Goal: Use online tool/utility: Utilize a website feature to perform a specific function

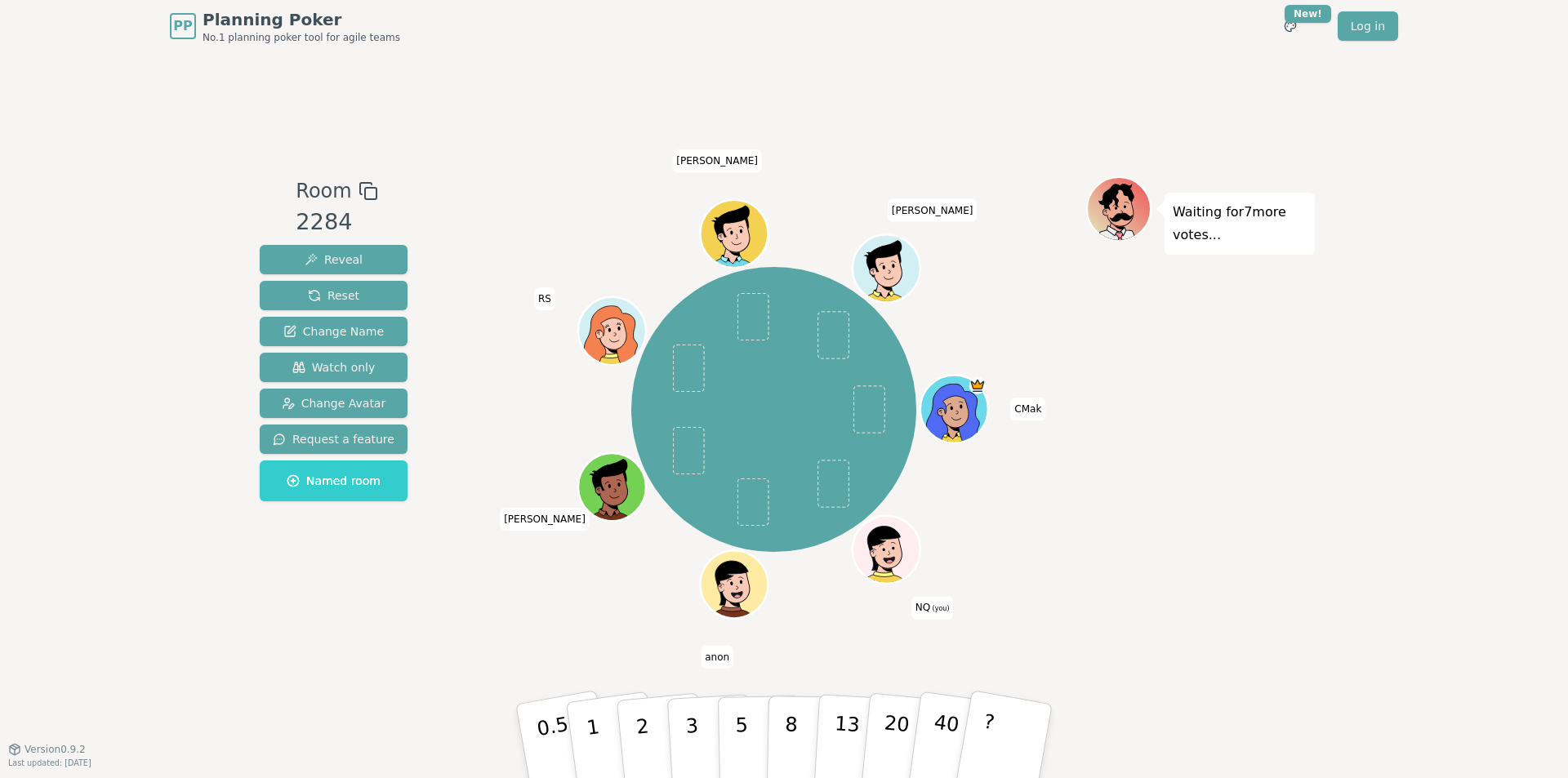
click at [900, 550] on icon at bounding box center [888, 549] width 66 height 7
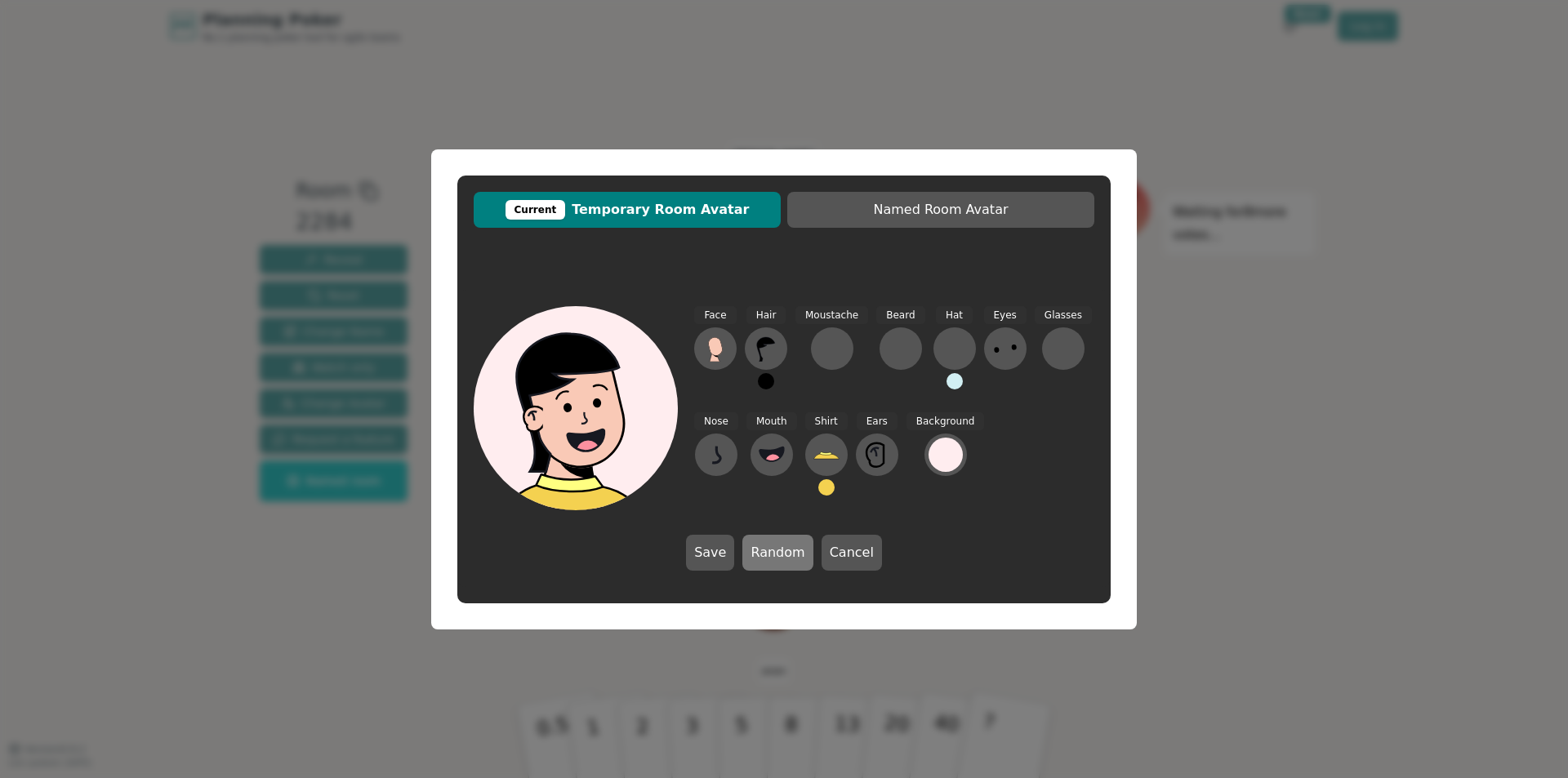
click at [780, 552] on button "Random" at bounding box center [777, 552] width 70 height 36
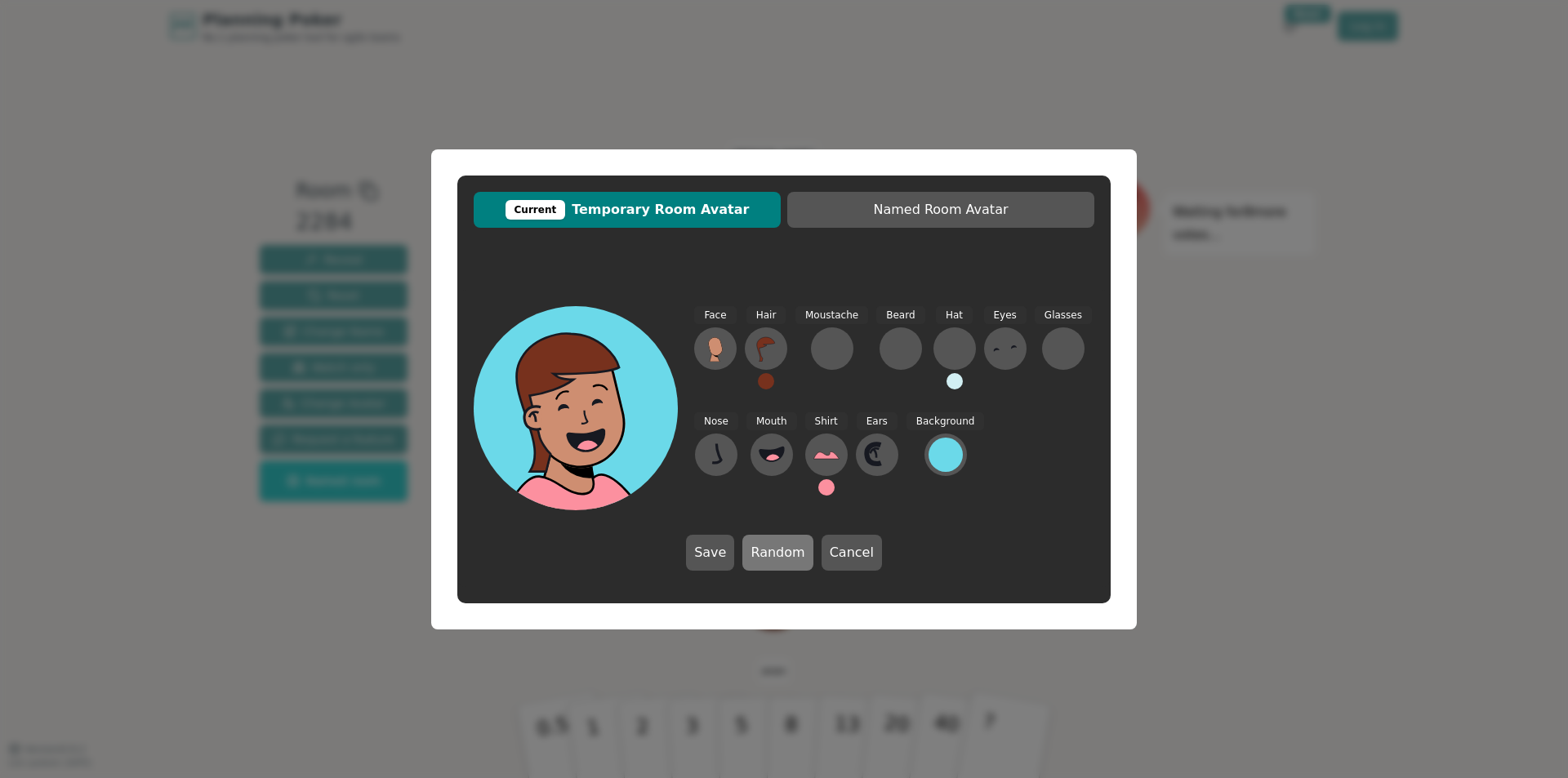
click at [780, 552] on button "Random" at bounding box center [777, 552] width 70 height 36
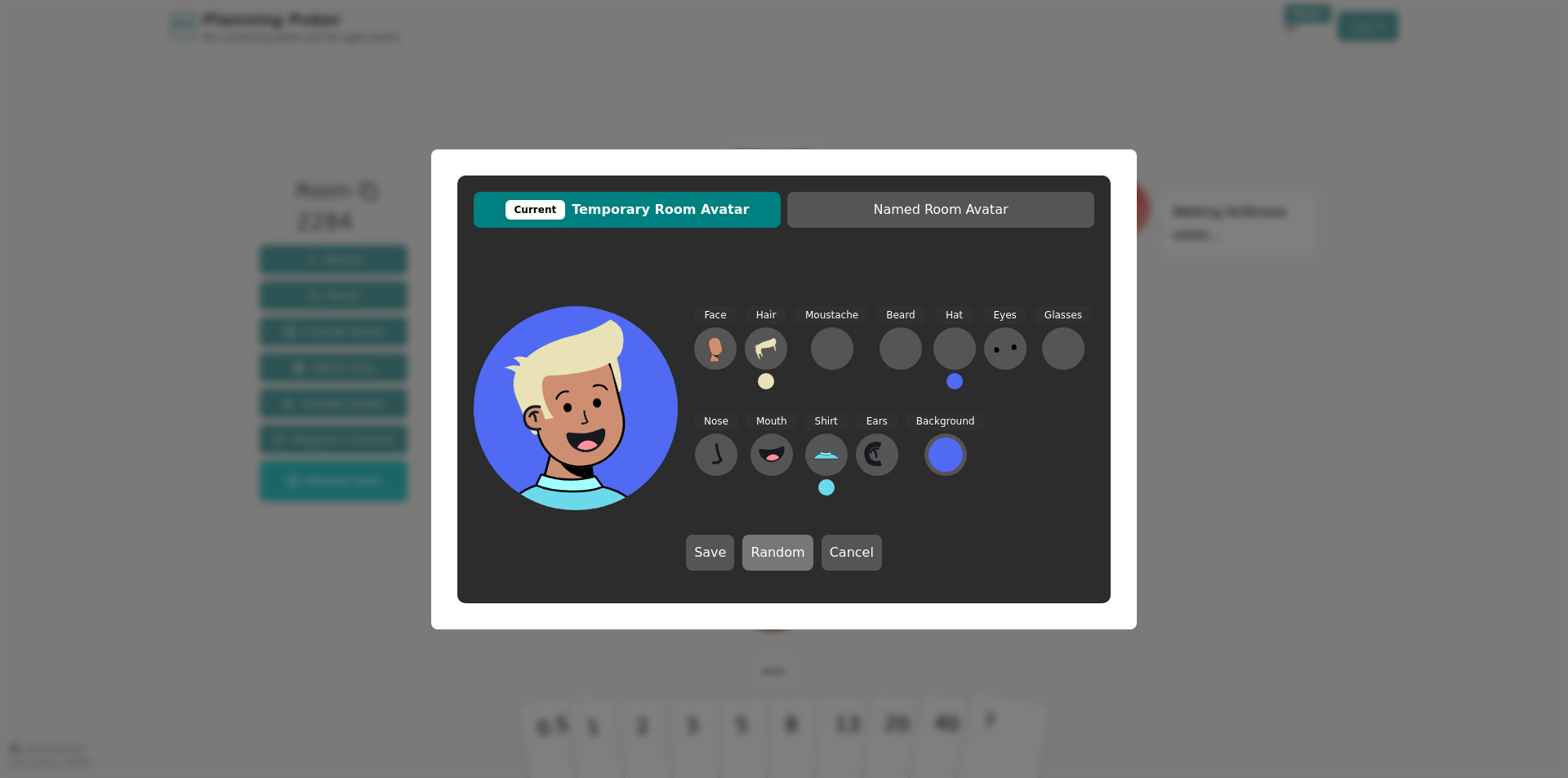
click at [780, 552] on button "Random" at bounding box center [777, 552] width 70 height 36
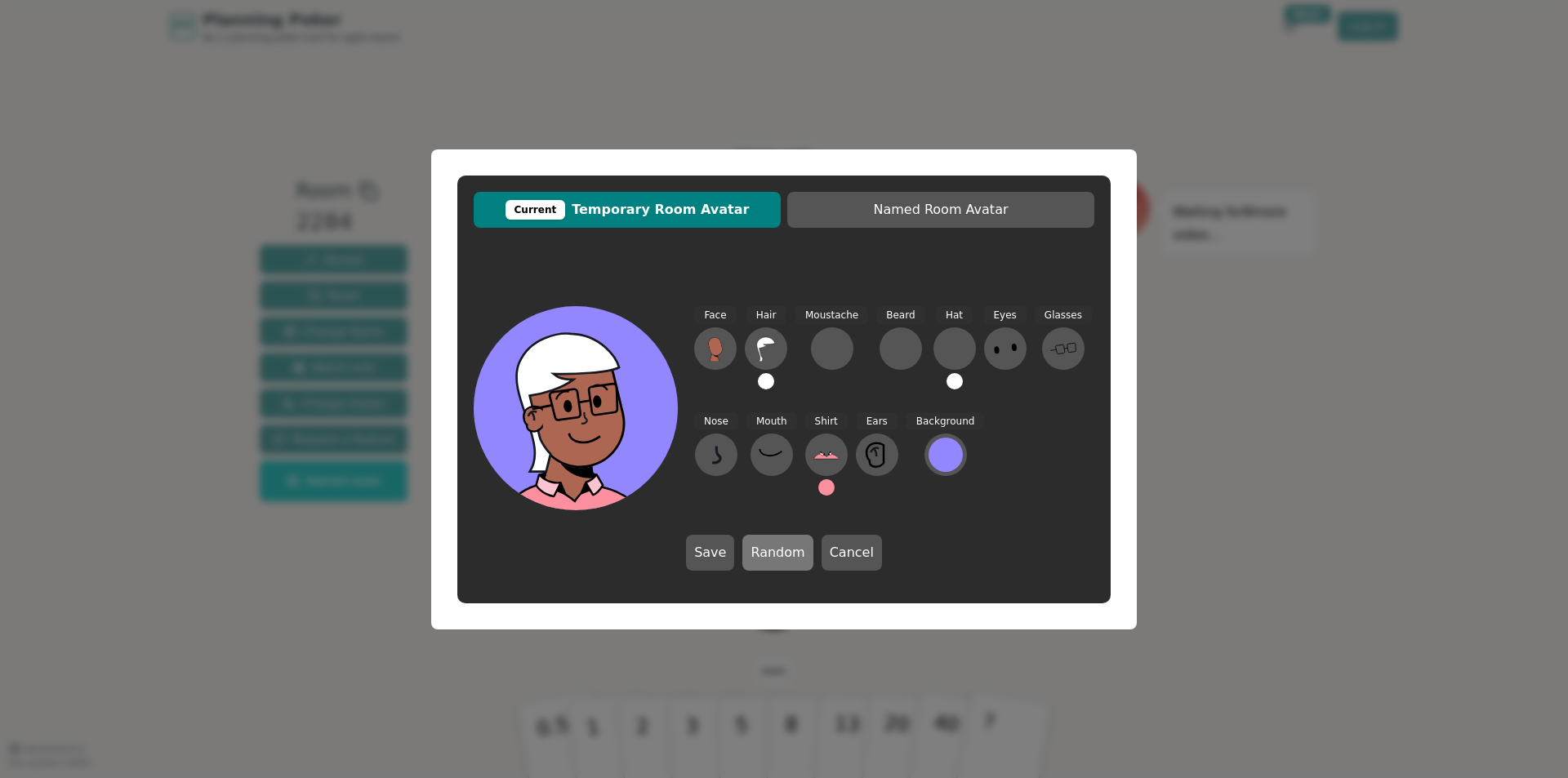
click at [780, 552] on button "Random" at bounding box center [777, 552] width 70 height 36
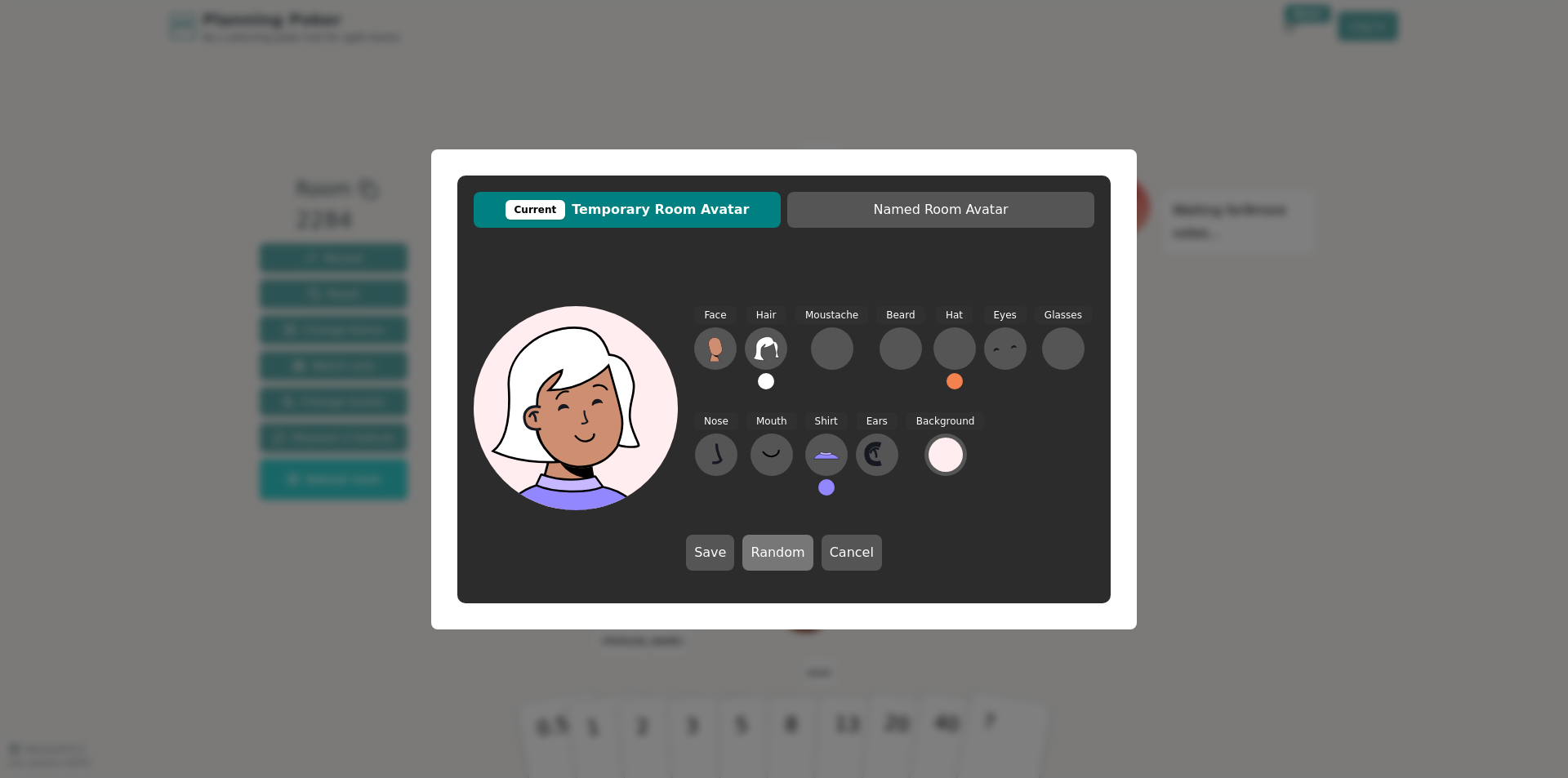
click at [780, 552] on button "Random" at bounding box center [777, 552] width 70 height 36
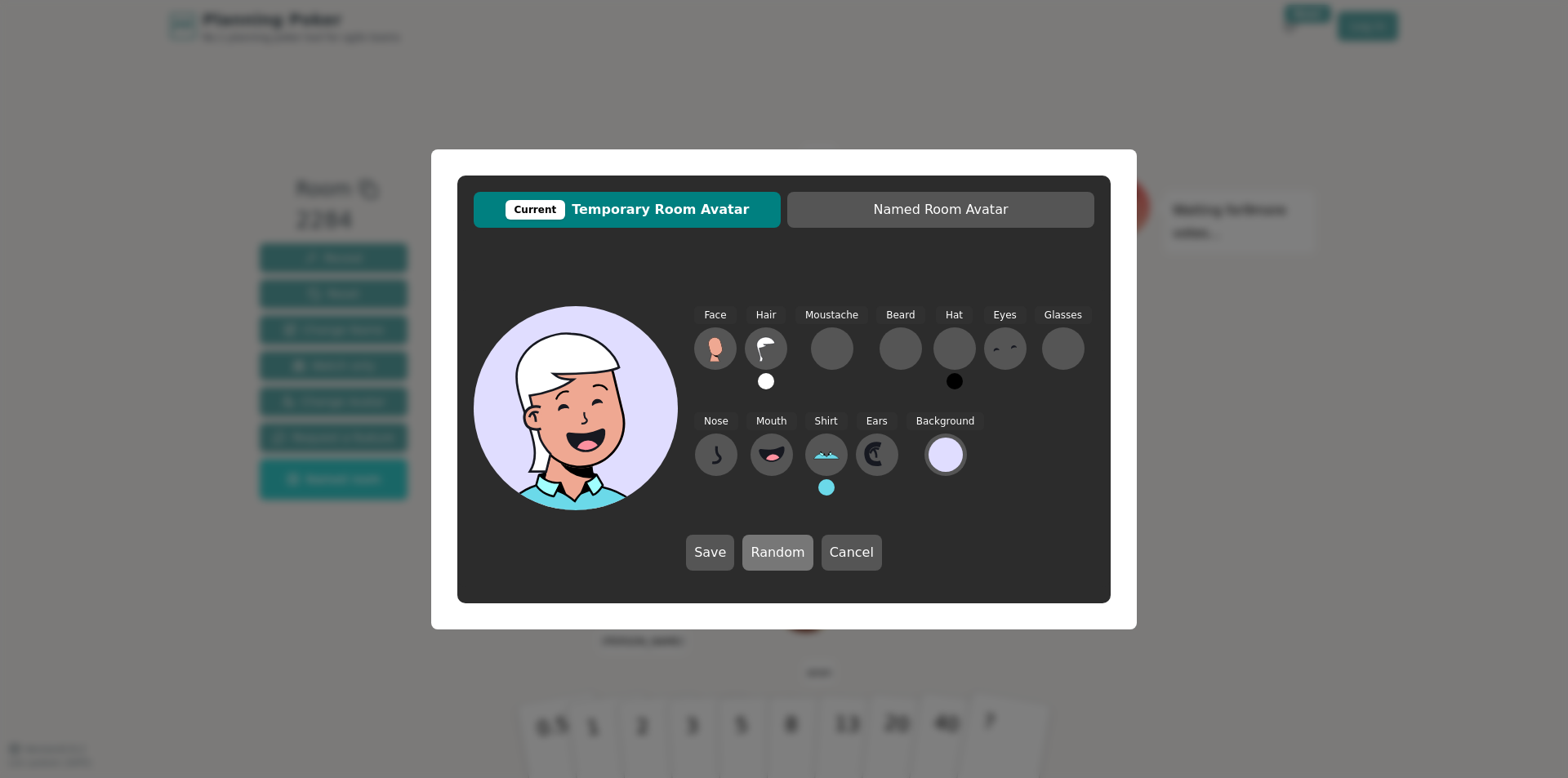
click at [780, 552] on button "Random" at bounding box center [777, 552] width 70 height 36
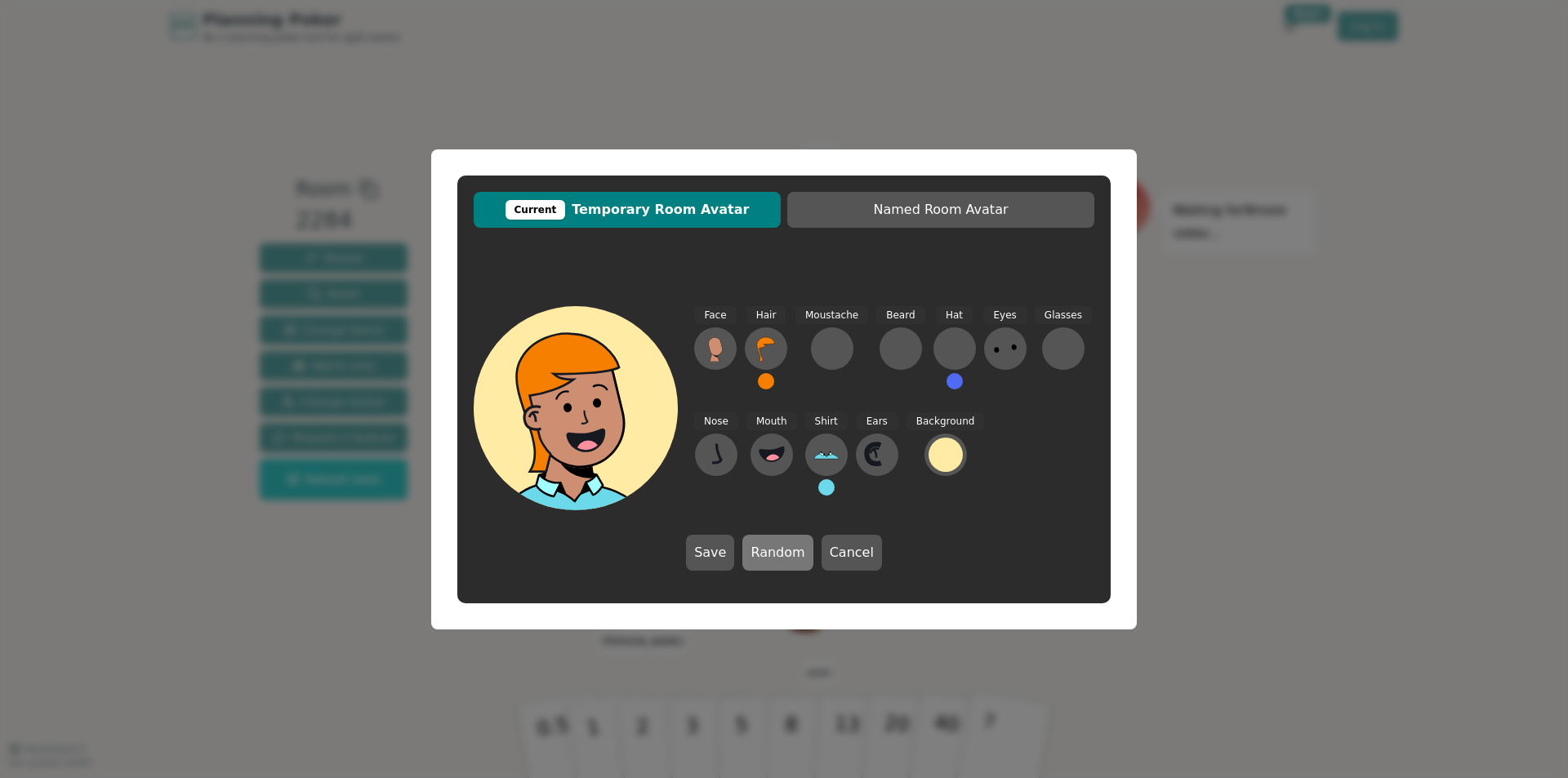
click at [780, 552] on button "Random" at bounding box center [777, 552] width 70 height 36
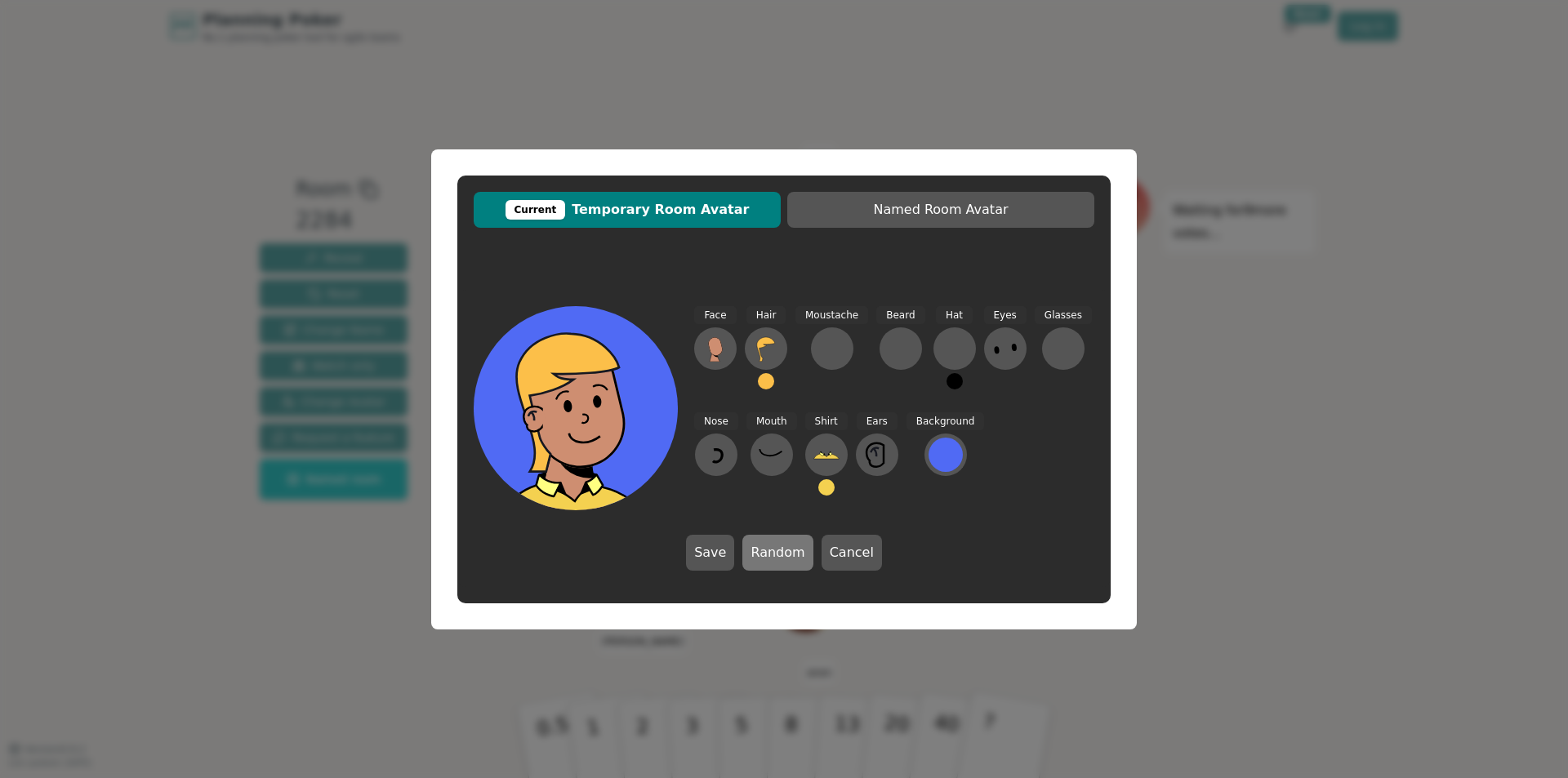
click at [780, 552] on button "Random" at bounding box center [777, 552] width 70 height 36
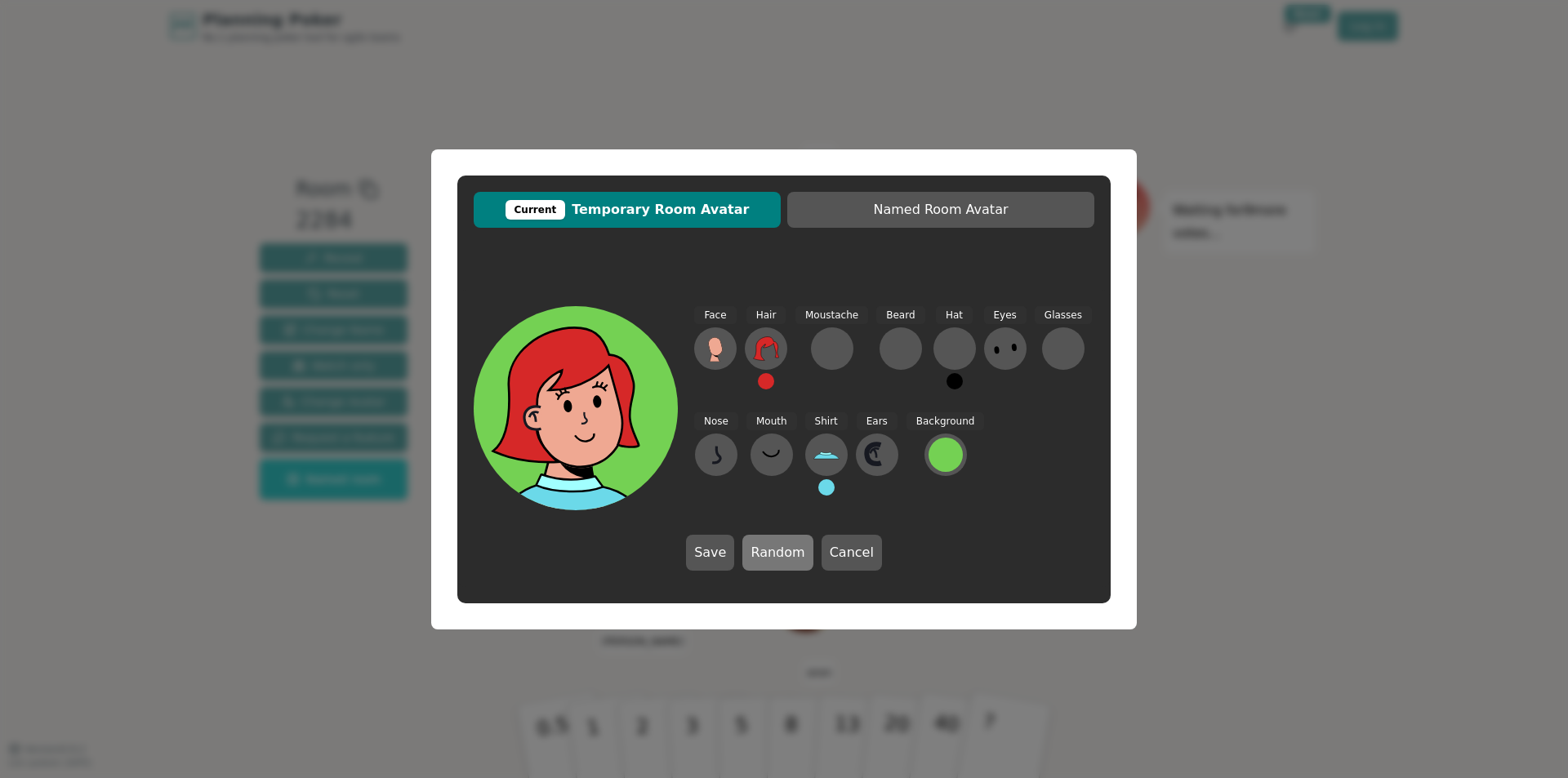
click at [780, 552] on button "Random" at bounding box center [777, 552] width 70 height 36
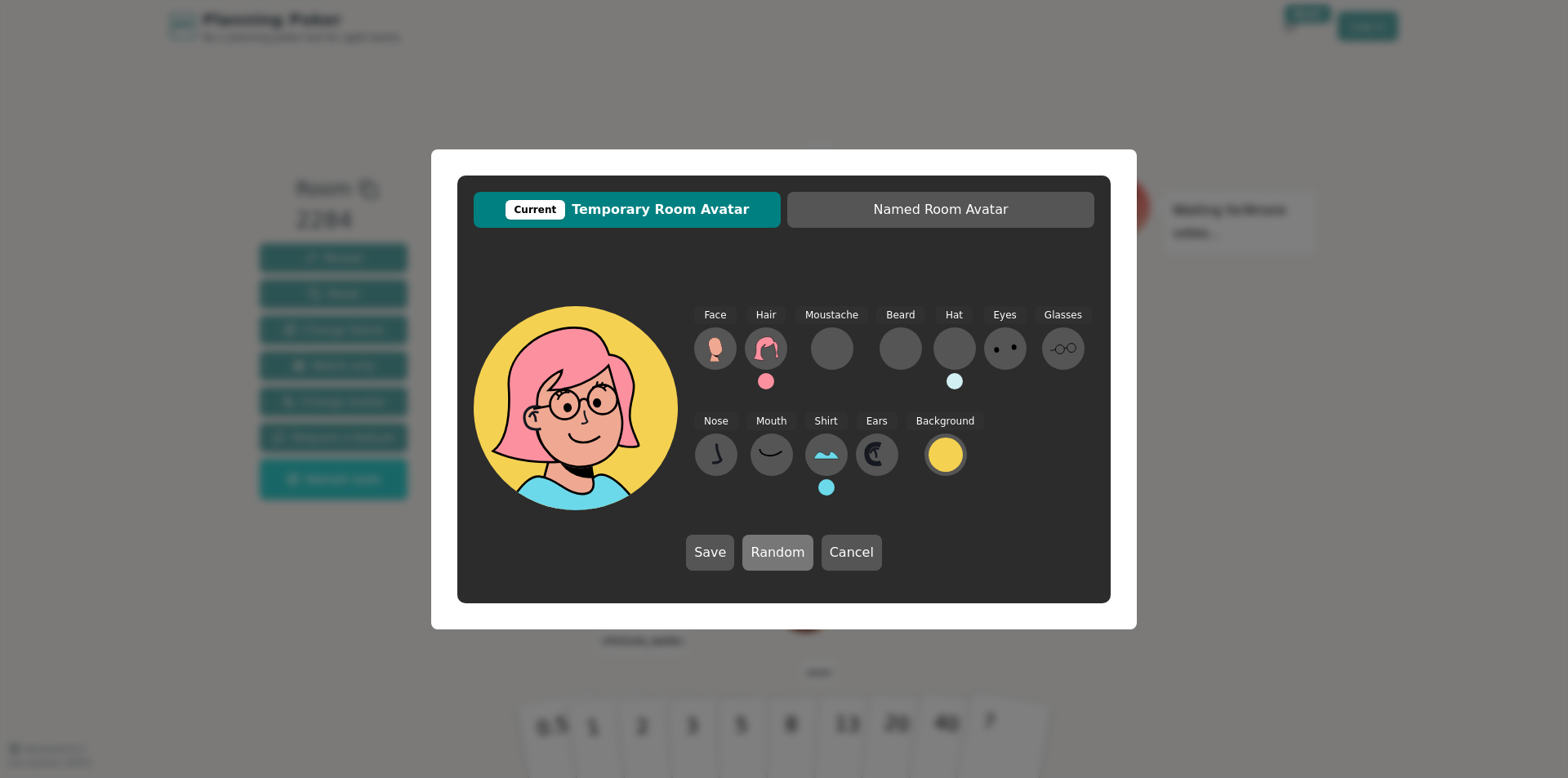
click at [780, 552] on button "Random" at bounding box center [777, 552] width 70 height 36
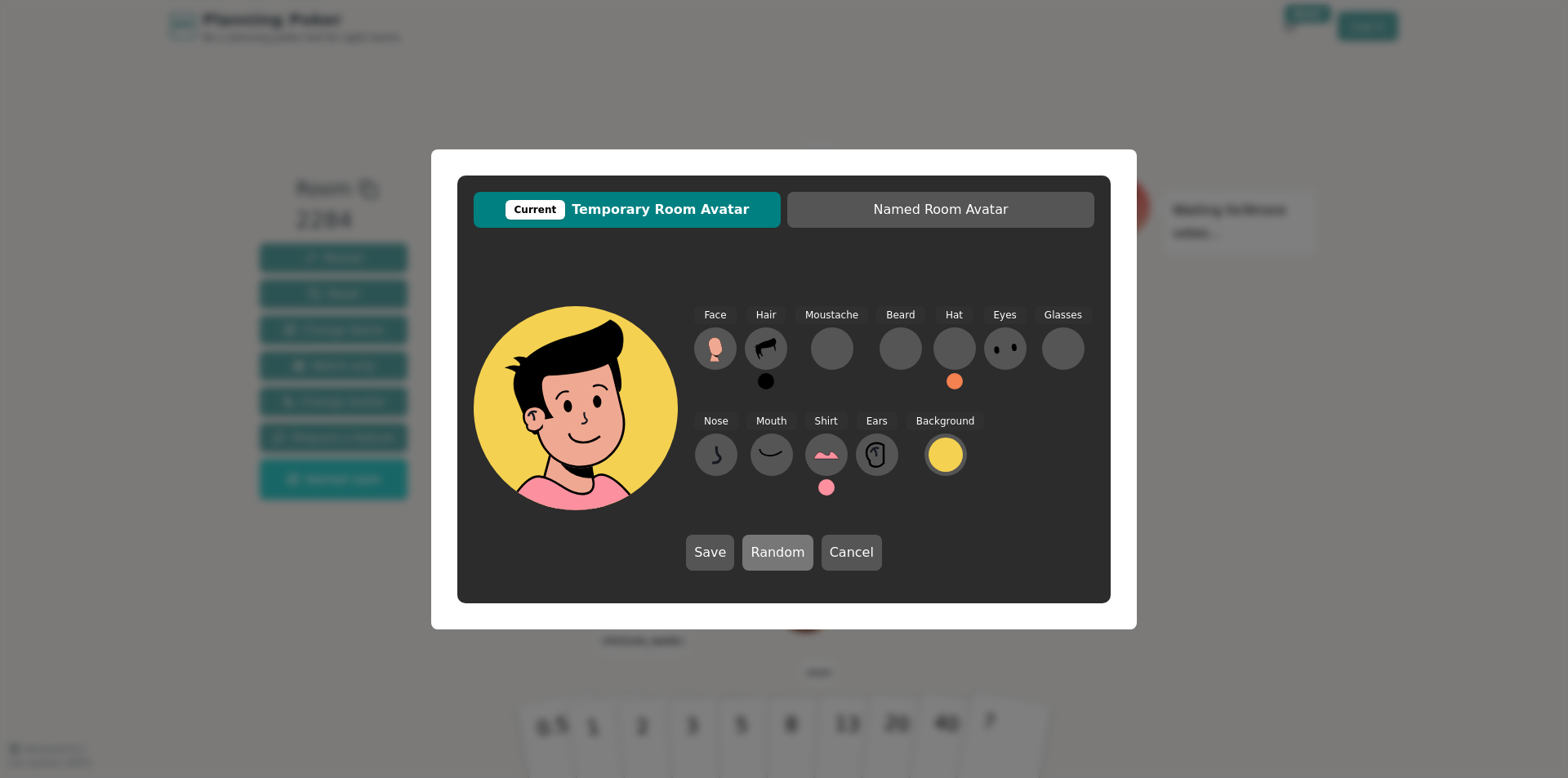
click at [780, 552] on button "Random" at bounding box center [777, 552] width 70 height 36
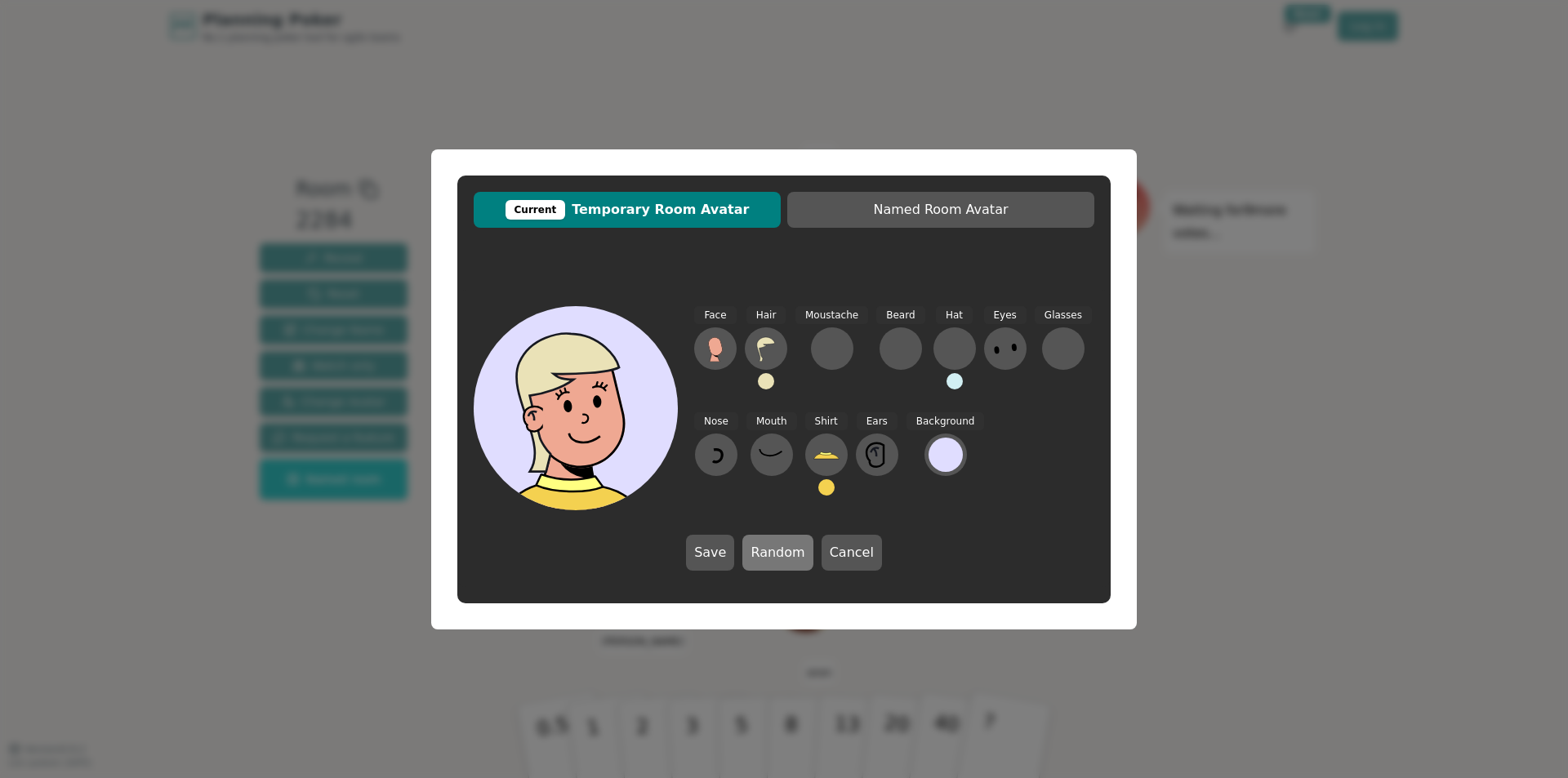
click at [780, 552] on button "Random" at bounding box center [777, 552] width 70 height 36
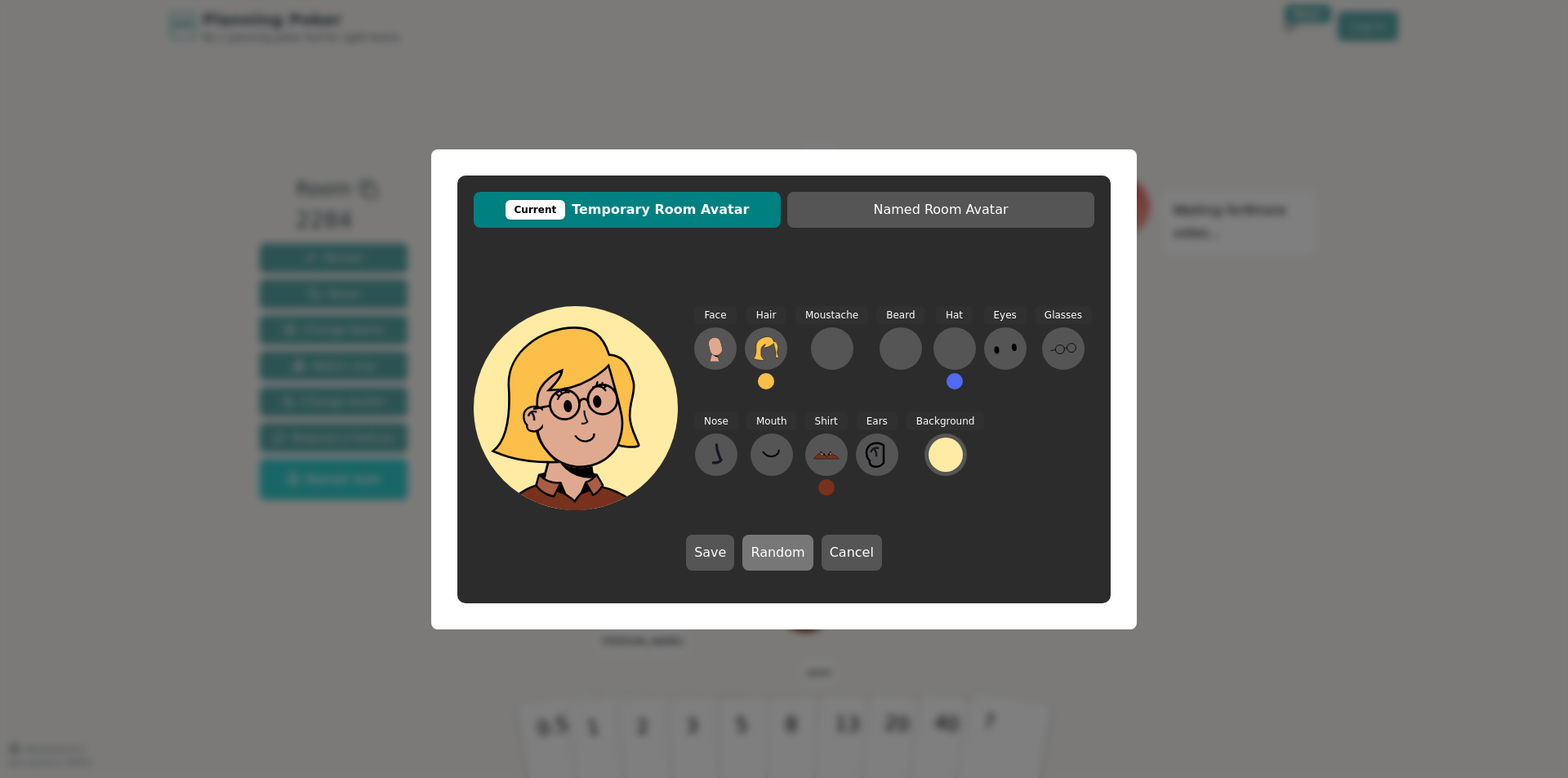
click at [780, 552] on button "Random" at bounding box center [777, 552] width 70 height 36
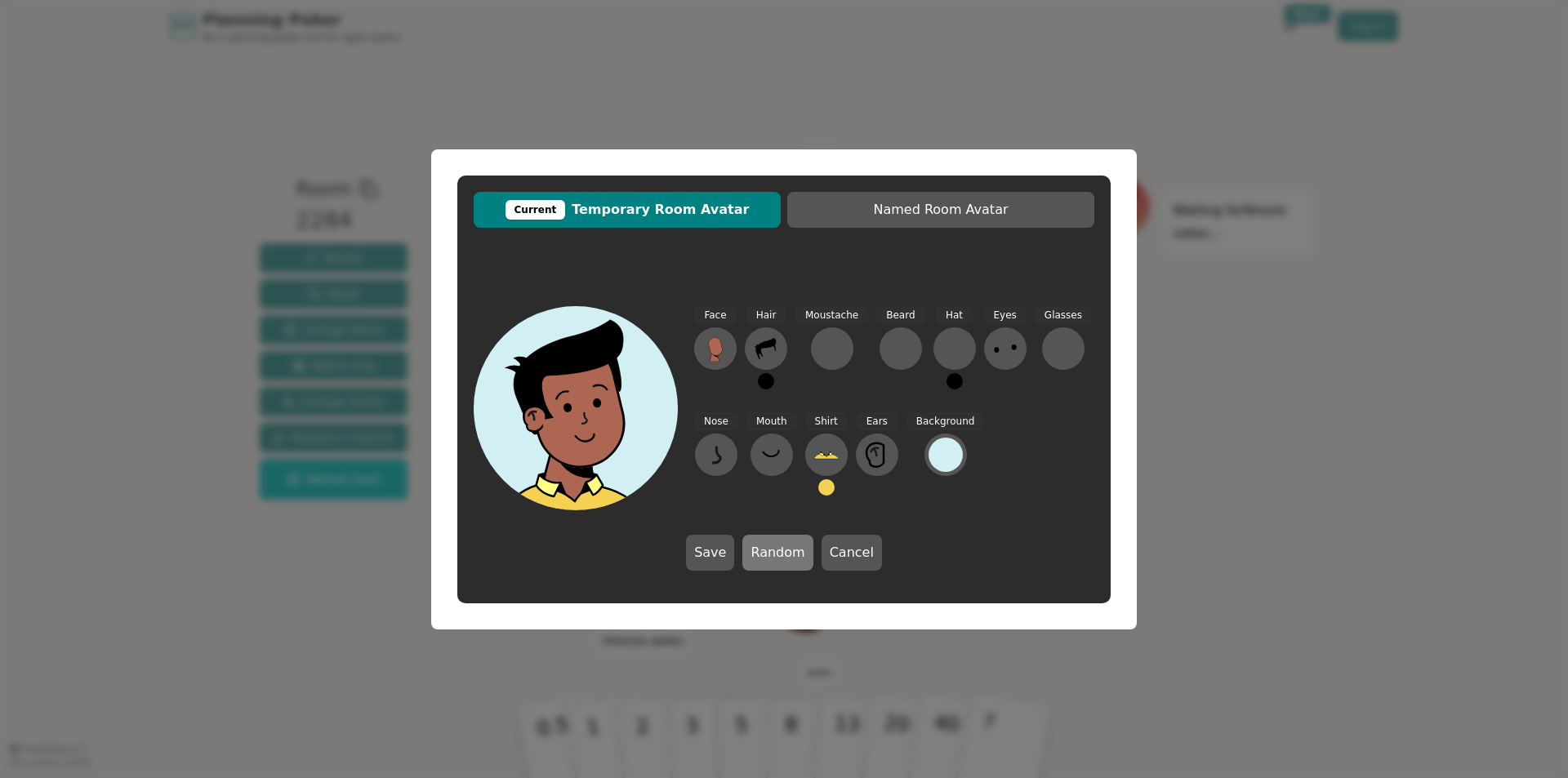
click at [780, 552] on button "Random" at bounding box center [777, 552] width 70 height 36
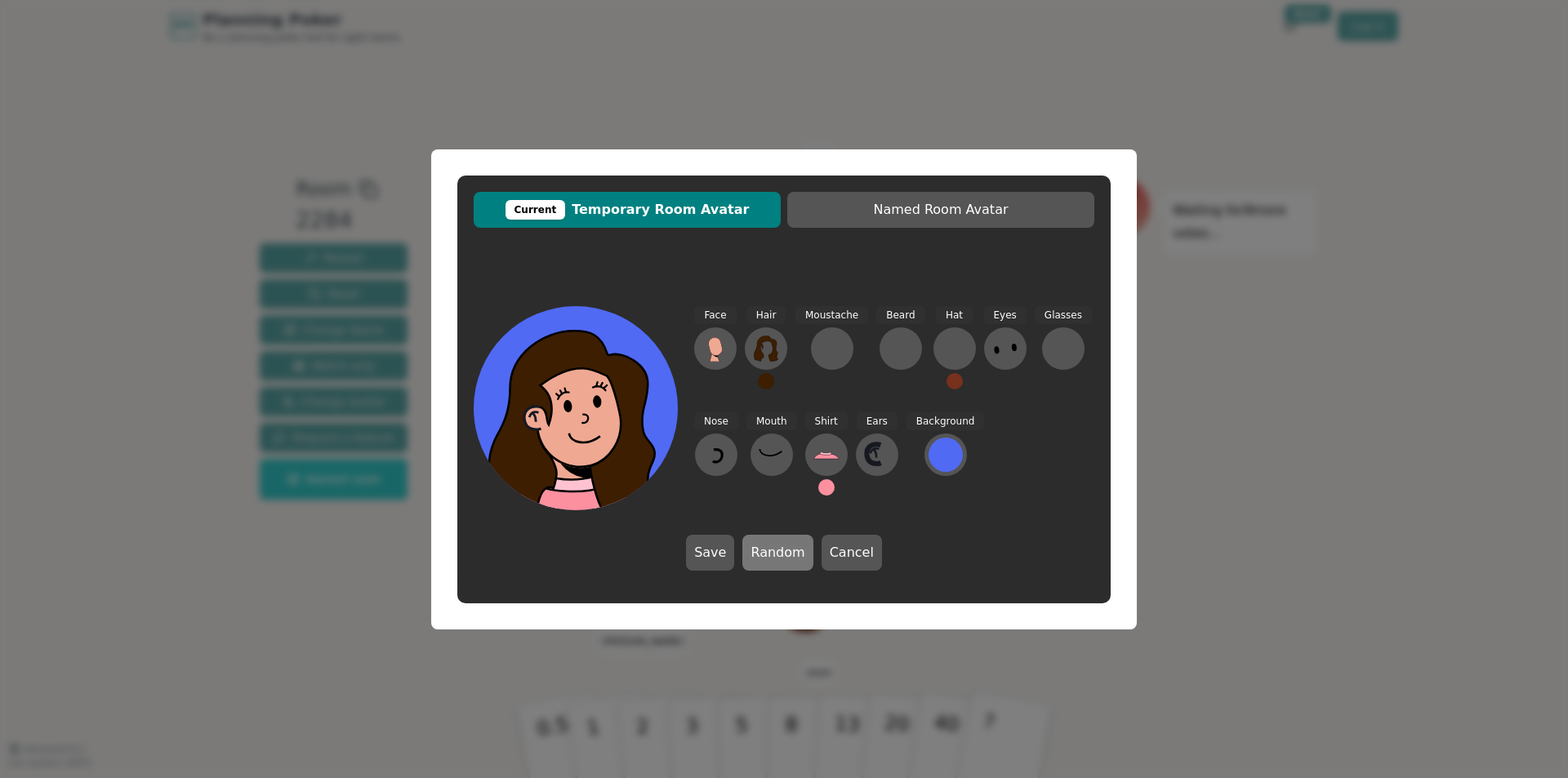
click at [780, 552] on button "Random" at bounding box center [777, 552] width 70 height 36
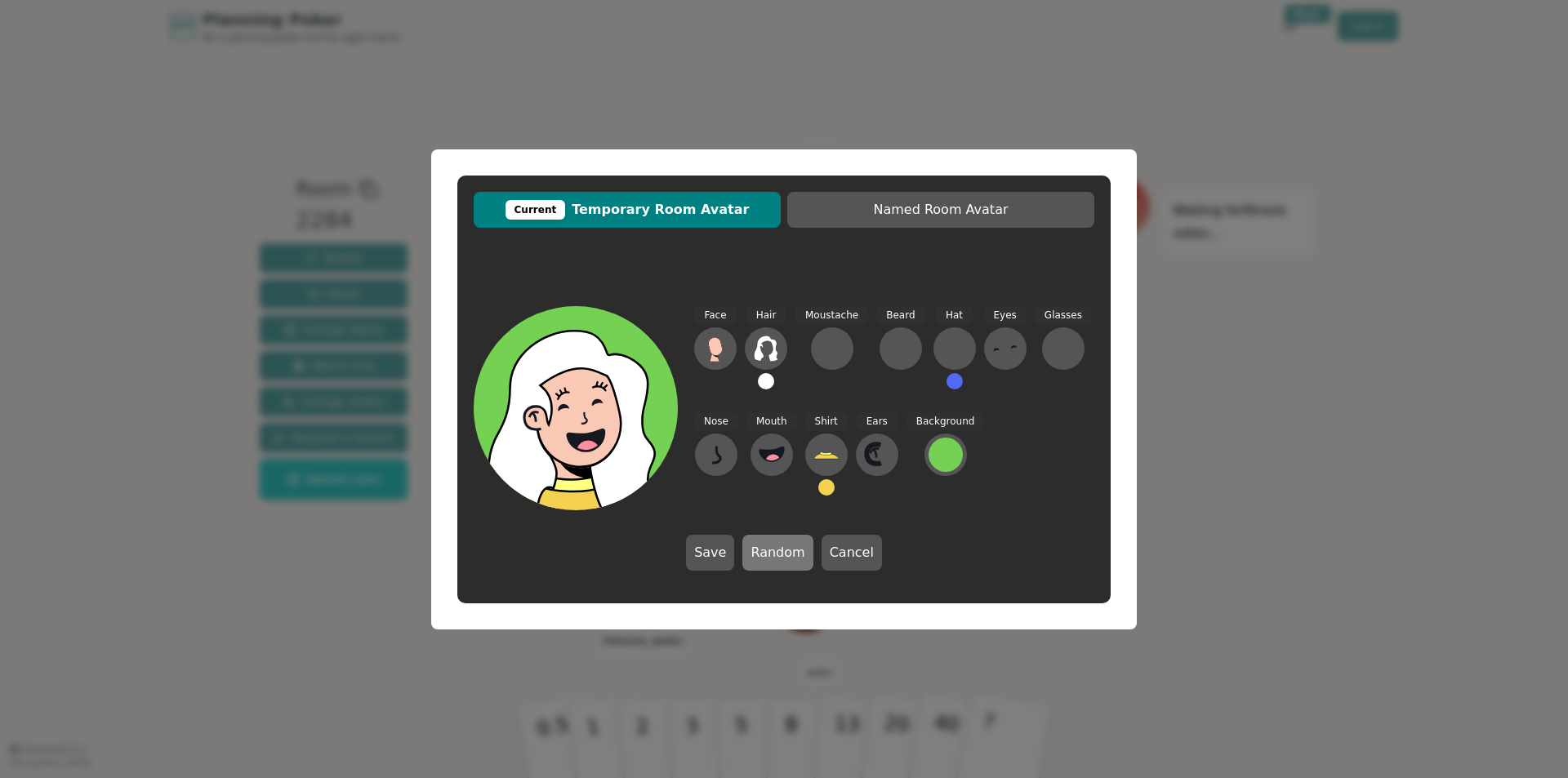
click at [780, 552] on button "Random" at bounding box center [777, 552] width 70 height 36
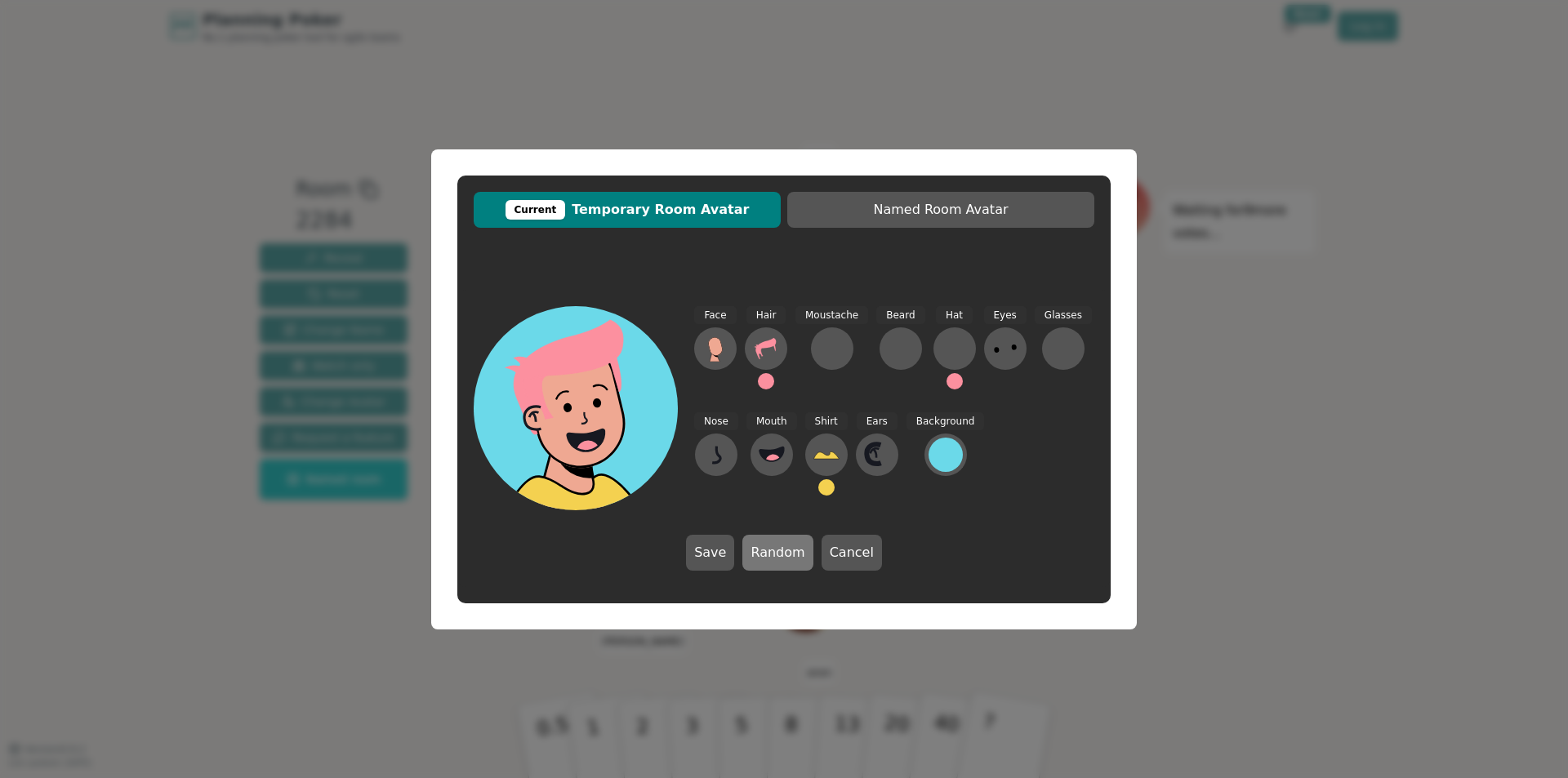
click at [780, 552] on button "Random" at bounding box center [777, 552] width 70 height 36
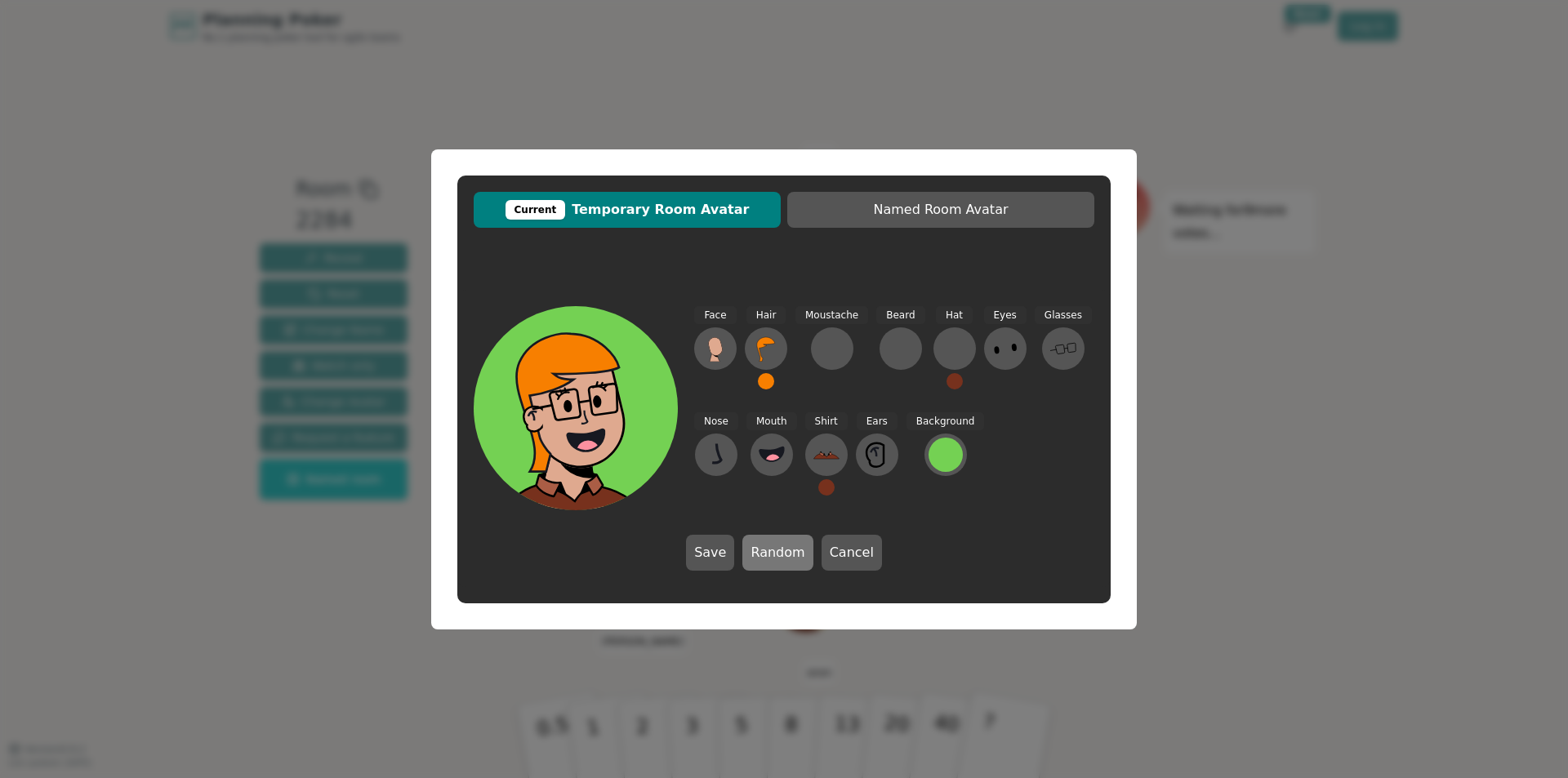
click at [780, 552] on button "Random" at bounding box center [777, 552] width 70 height 36
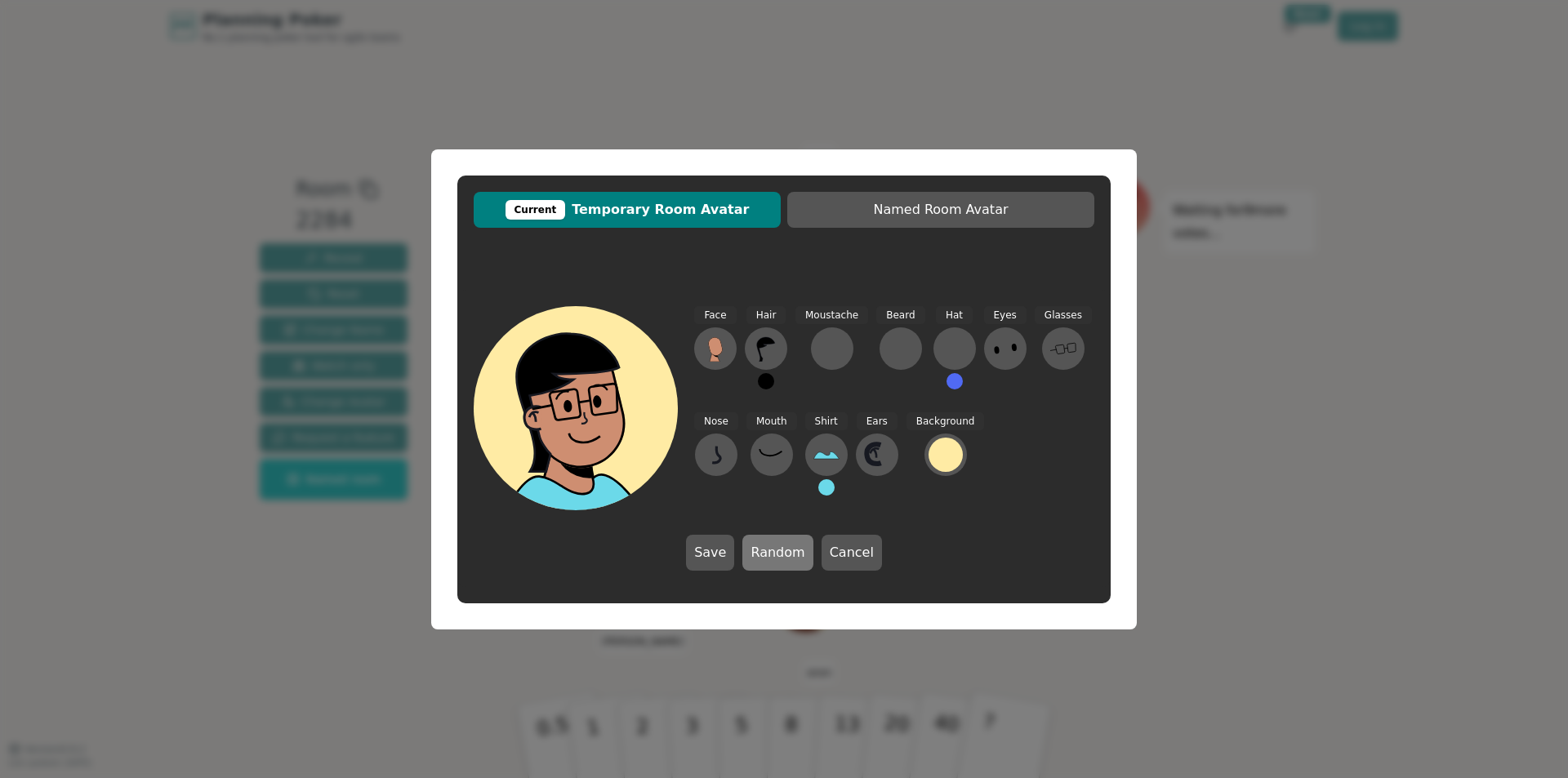
click at [780, 552] on button "Random" at bounding box center [777, 552] width 70 height 36
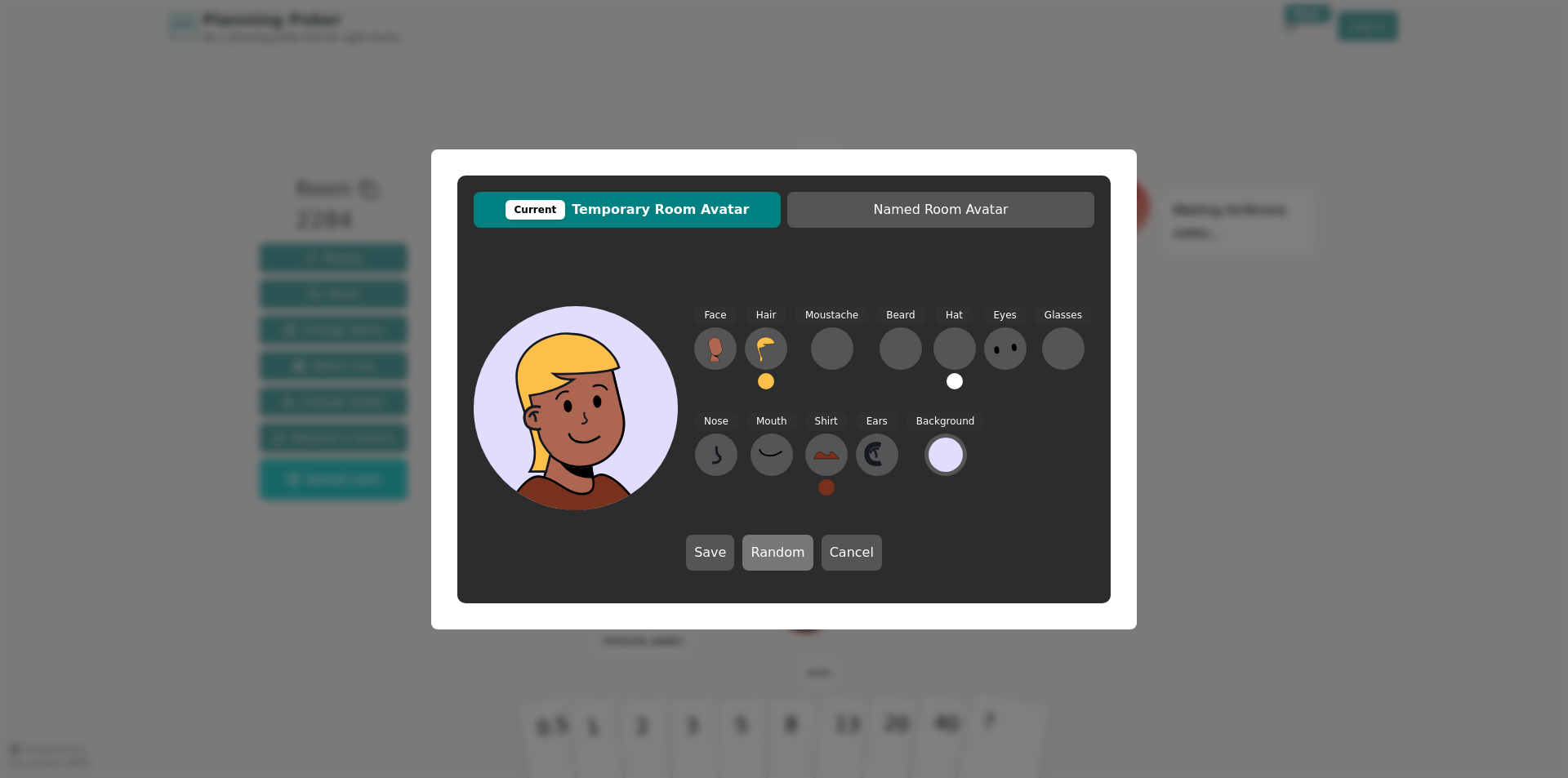
click at [780, 552] on button "Random" at bounding box center [777, 552] width 70 height 36
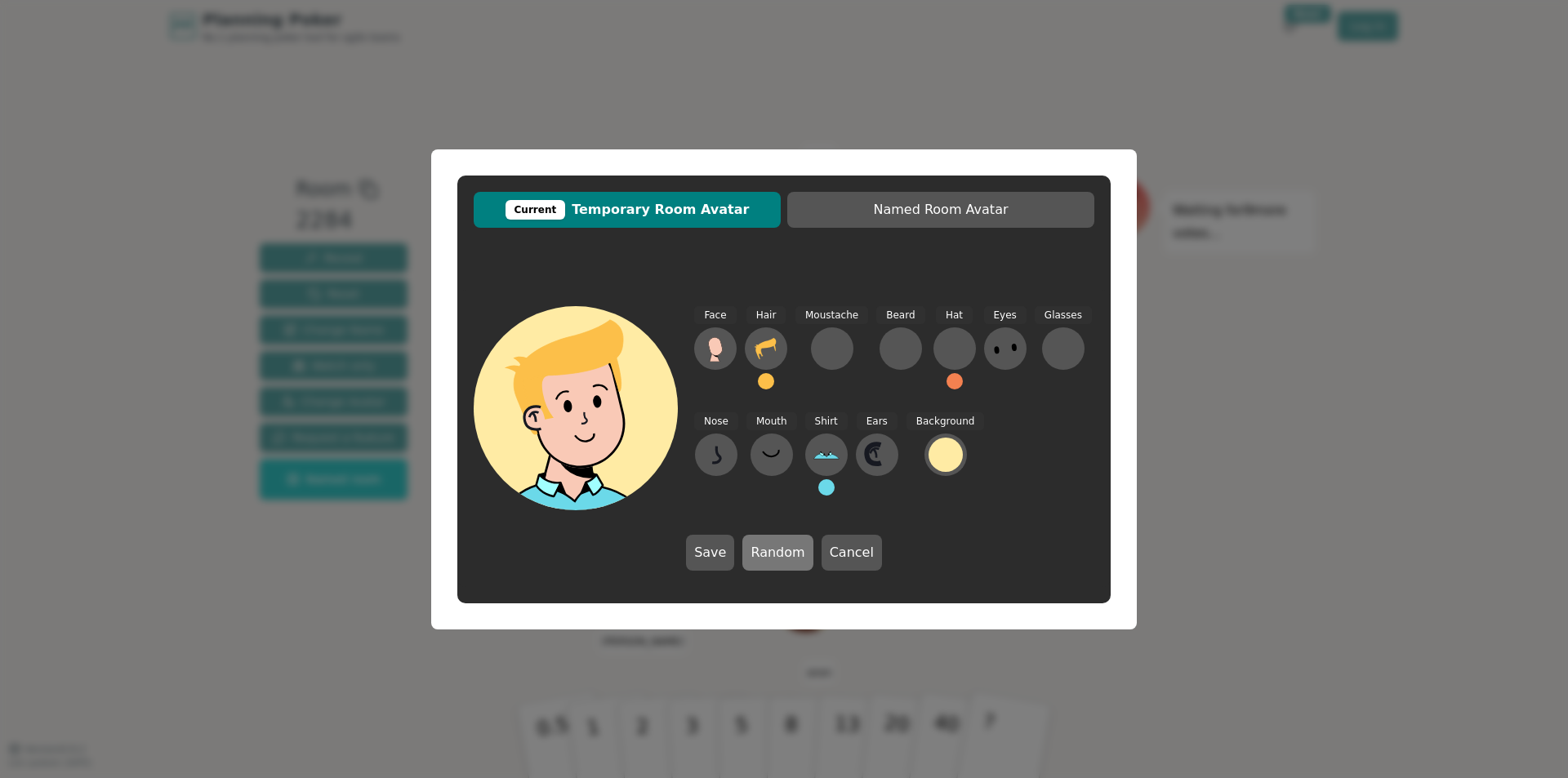
click at [780, 552] on button "Random" at bounding box center [777, 552] width 70 height 36
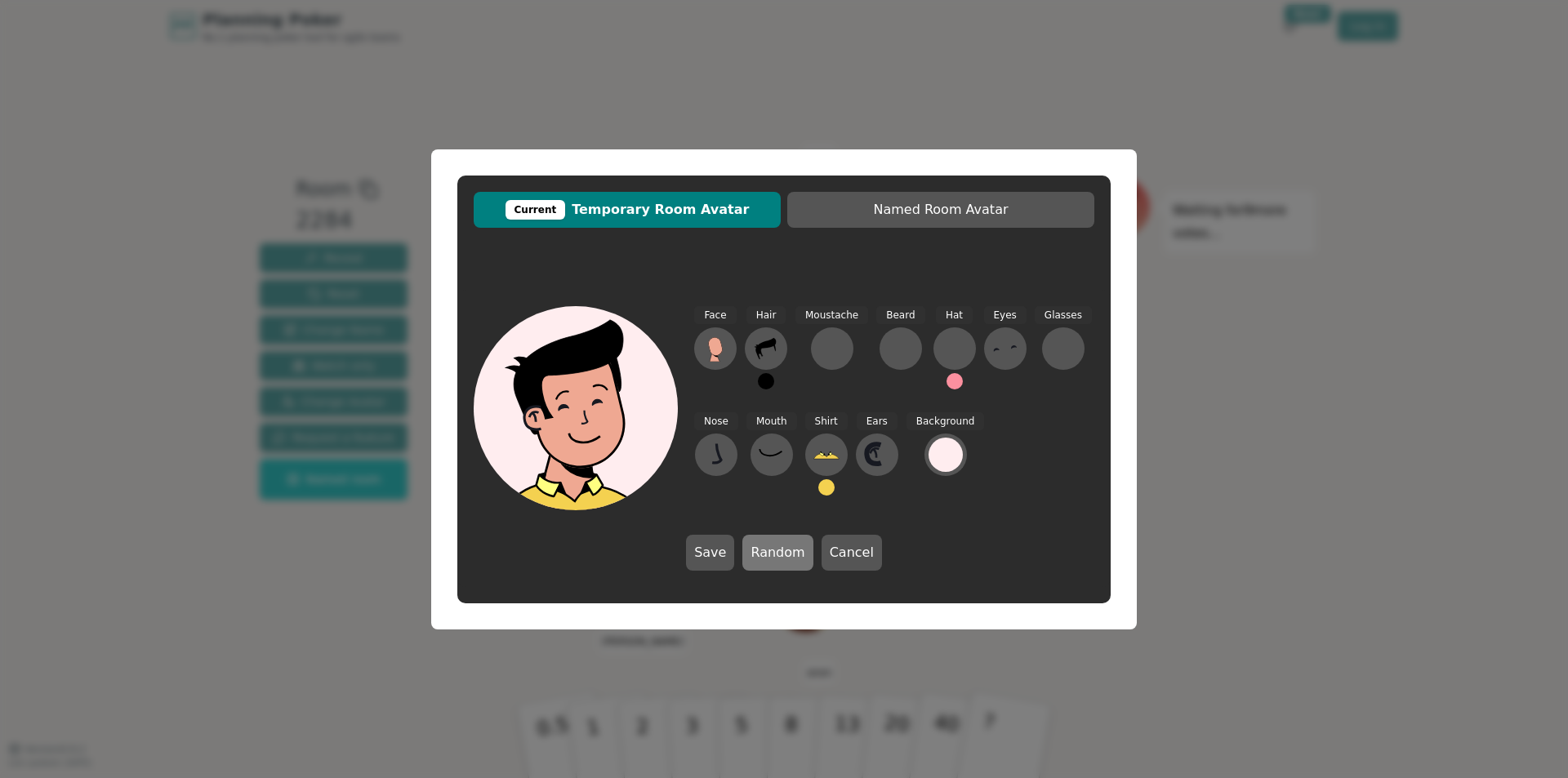
click at [780, 552] on button "Random" at bounding box center [777, 552] width 70 height 36
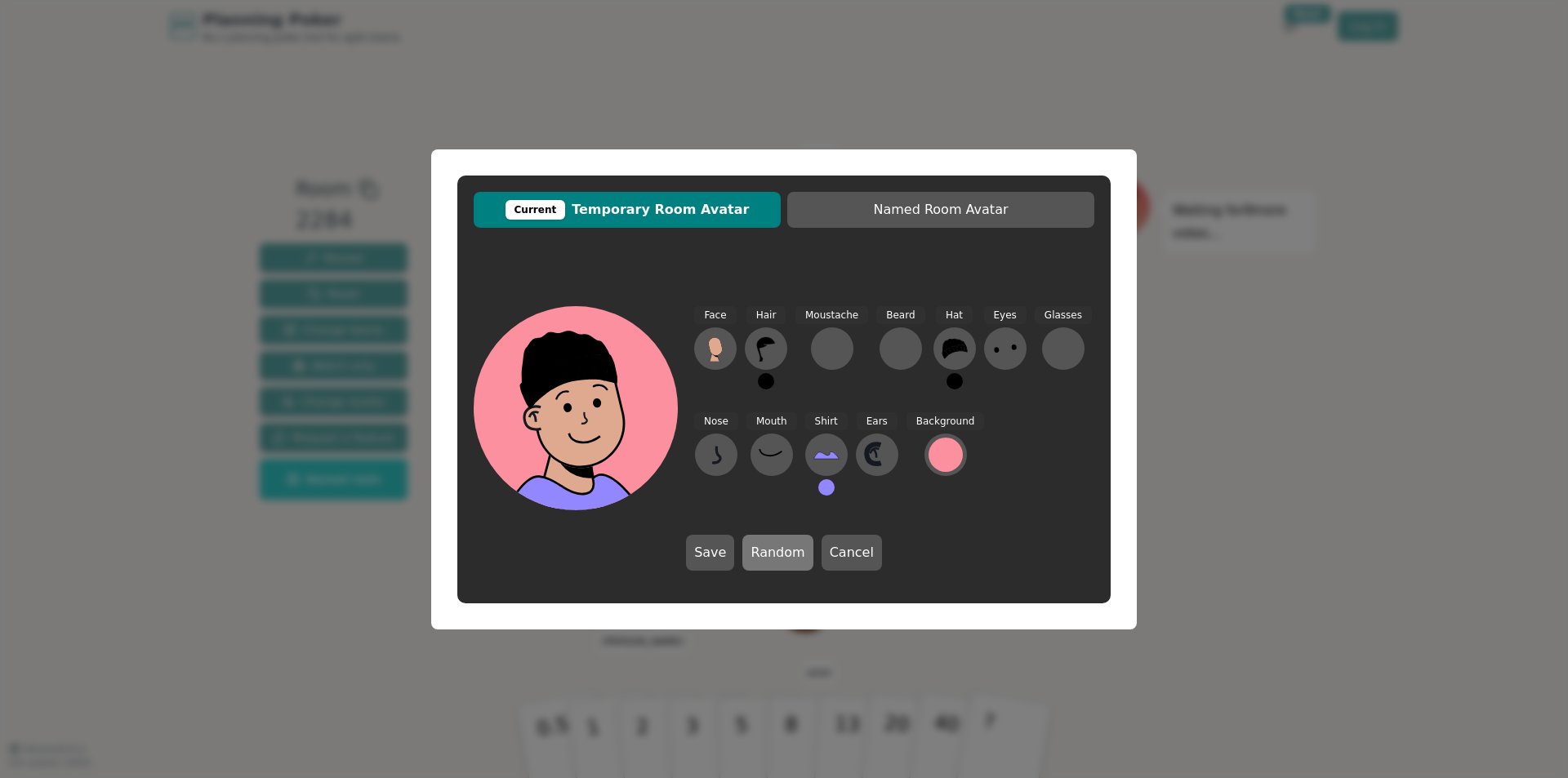
click at [780, 552] on button "Random" at bounding box center [777, 552] width 70 height 36
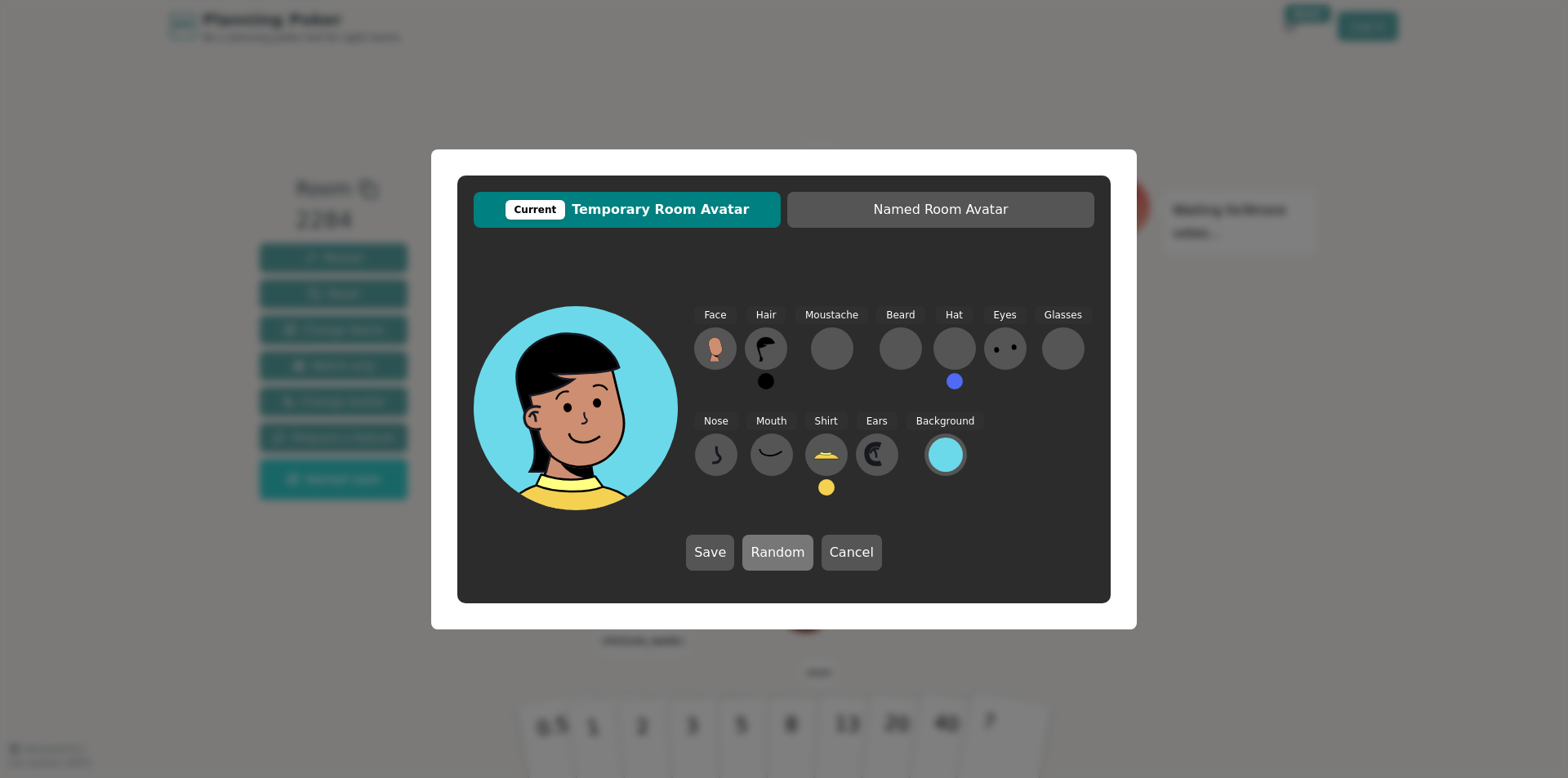
click at [780, 552] on button "Random" at bounding box center [777, 552] width 70 height 36
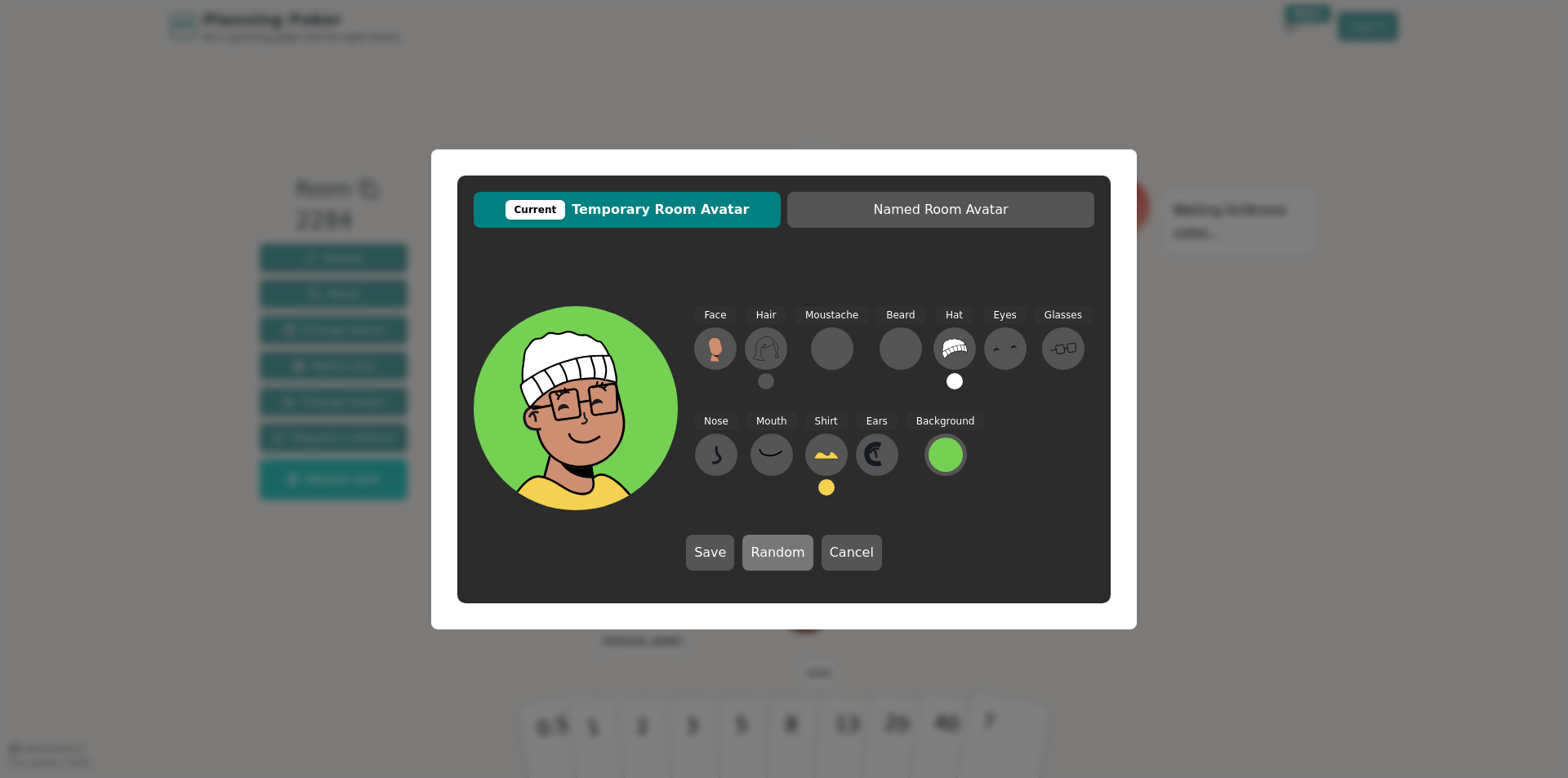
click at [780, 552] on button "Random" at bounding box center [777, 552] width 70 height 36
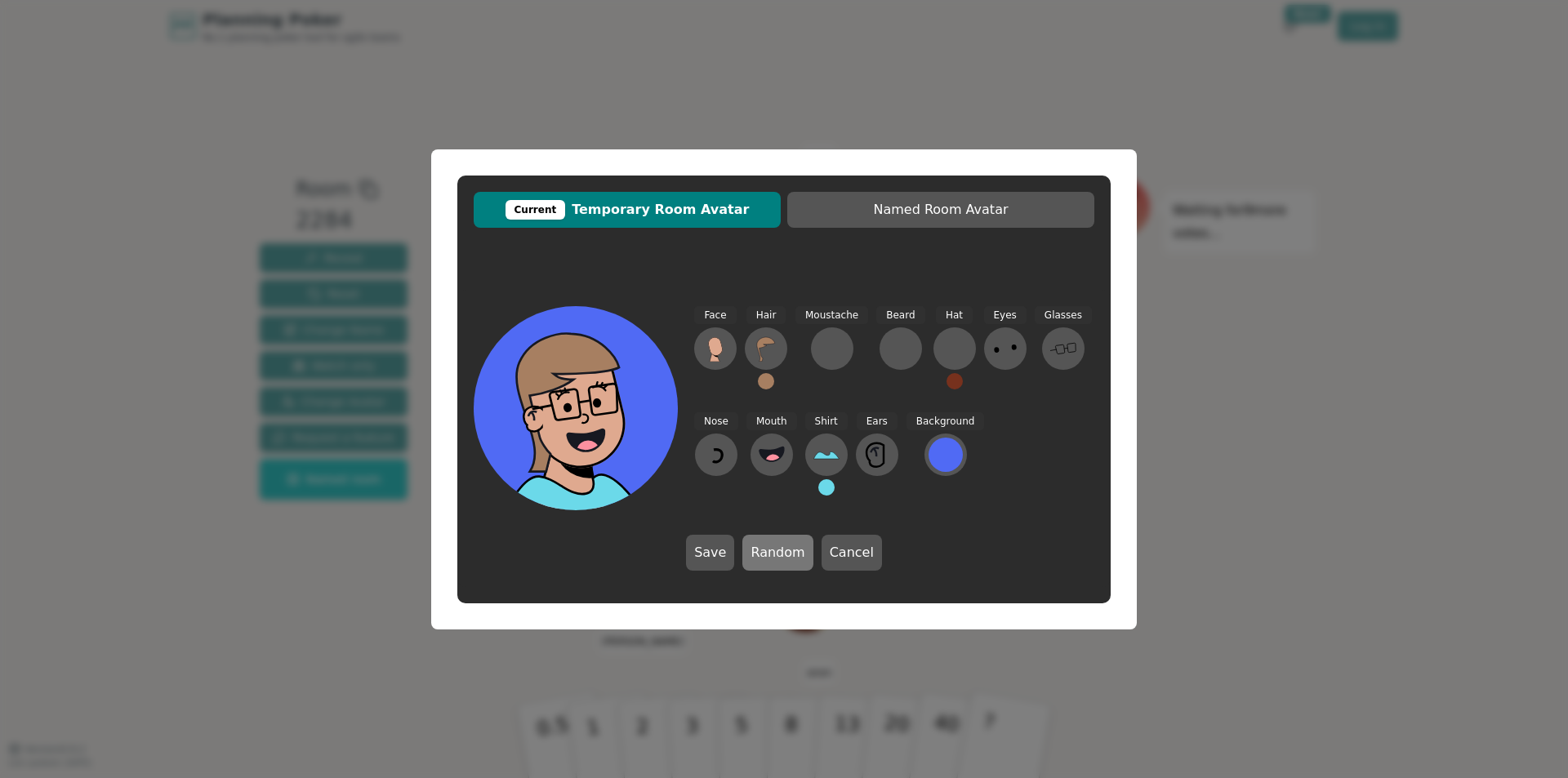
click at [780, 552] on button "Random" at bounding box center [777, 552] width 70 height 36
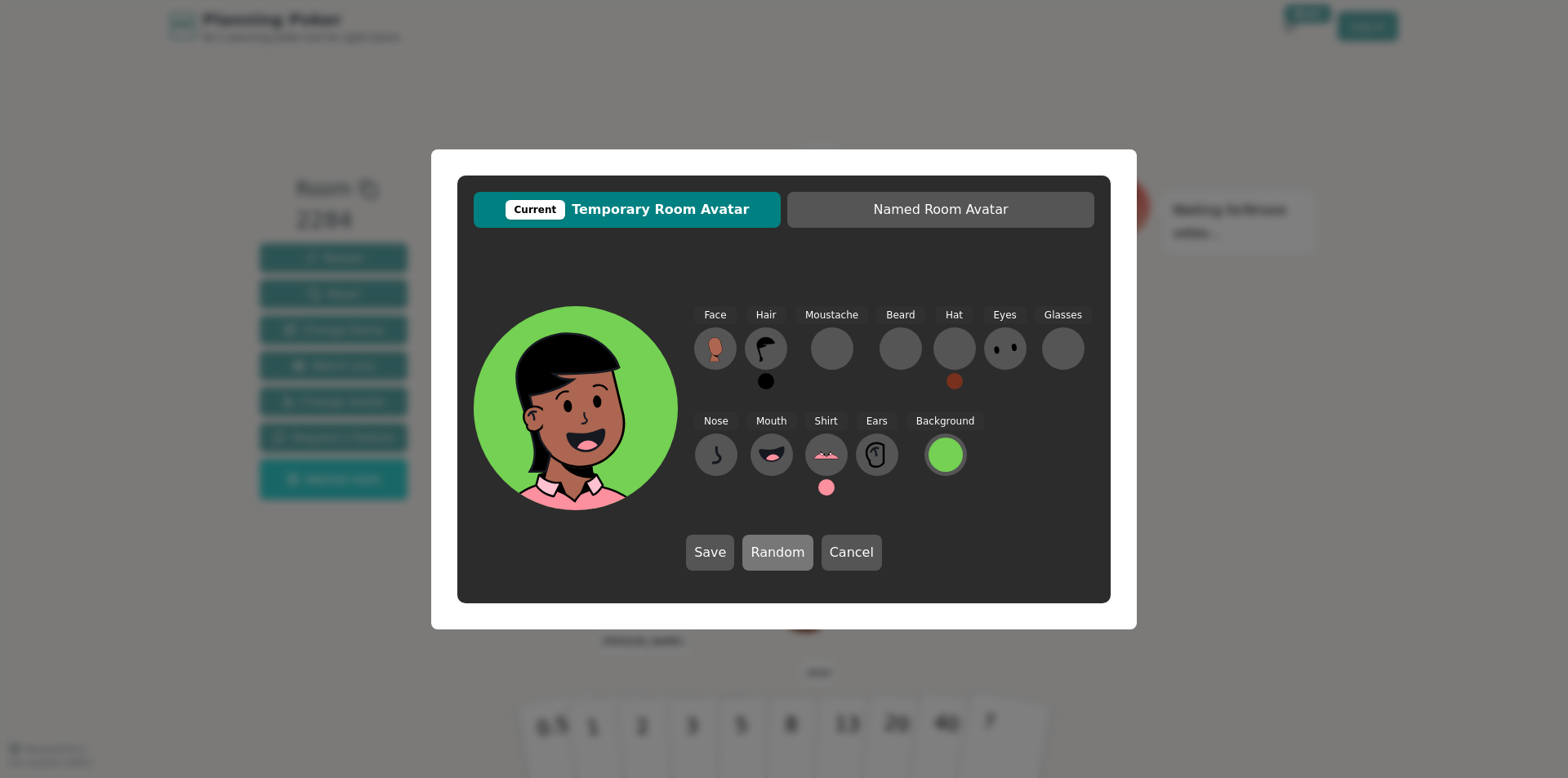
click at [780, 552] on button "Random" at bounding box center [777, 552] width 70 height 36
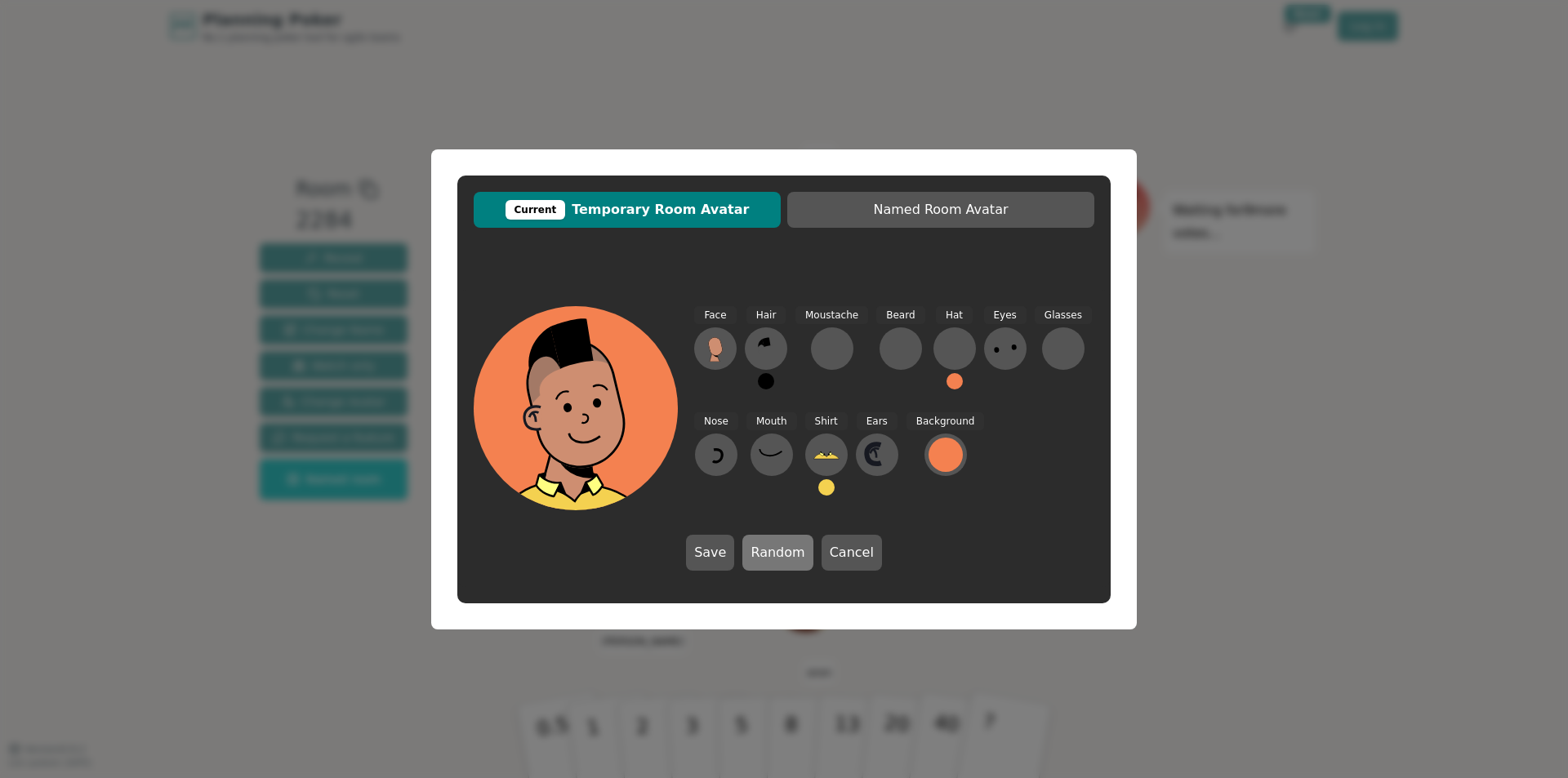
click at [780, 552] on button "Random" at bounding box center [777, 552] width 70 height 36
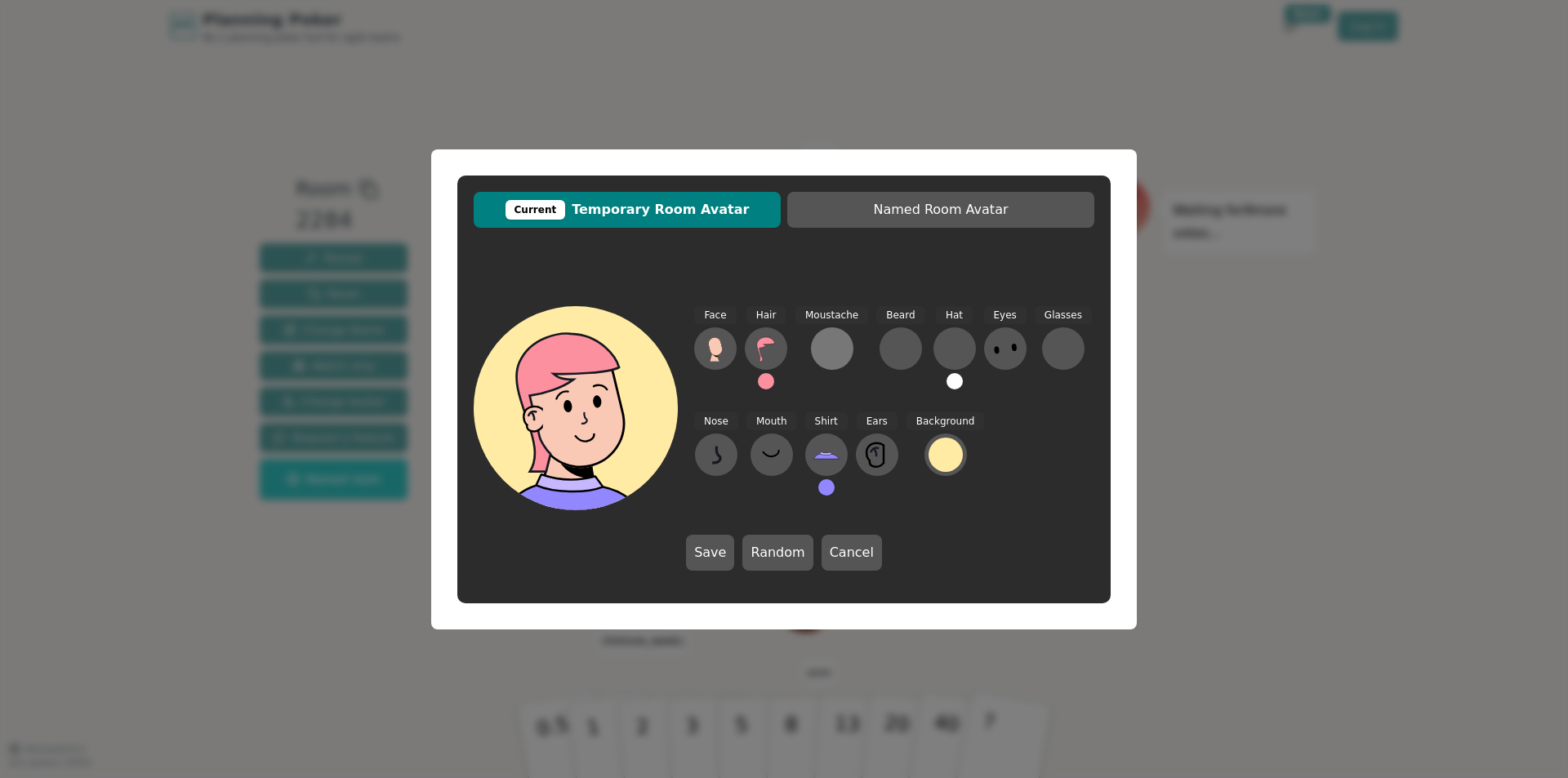
click at [815, 351] on button at bounding box center [832, 349] width 42 height 42
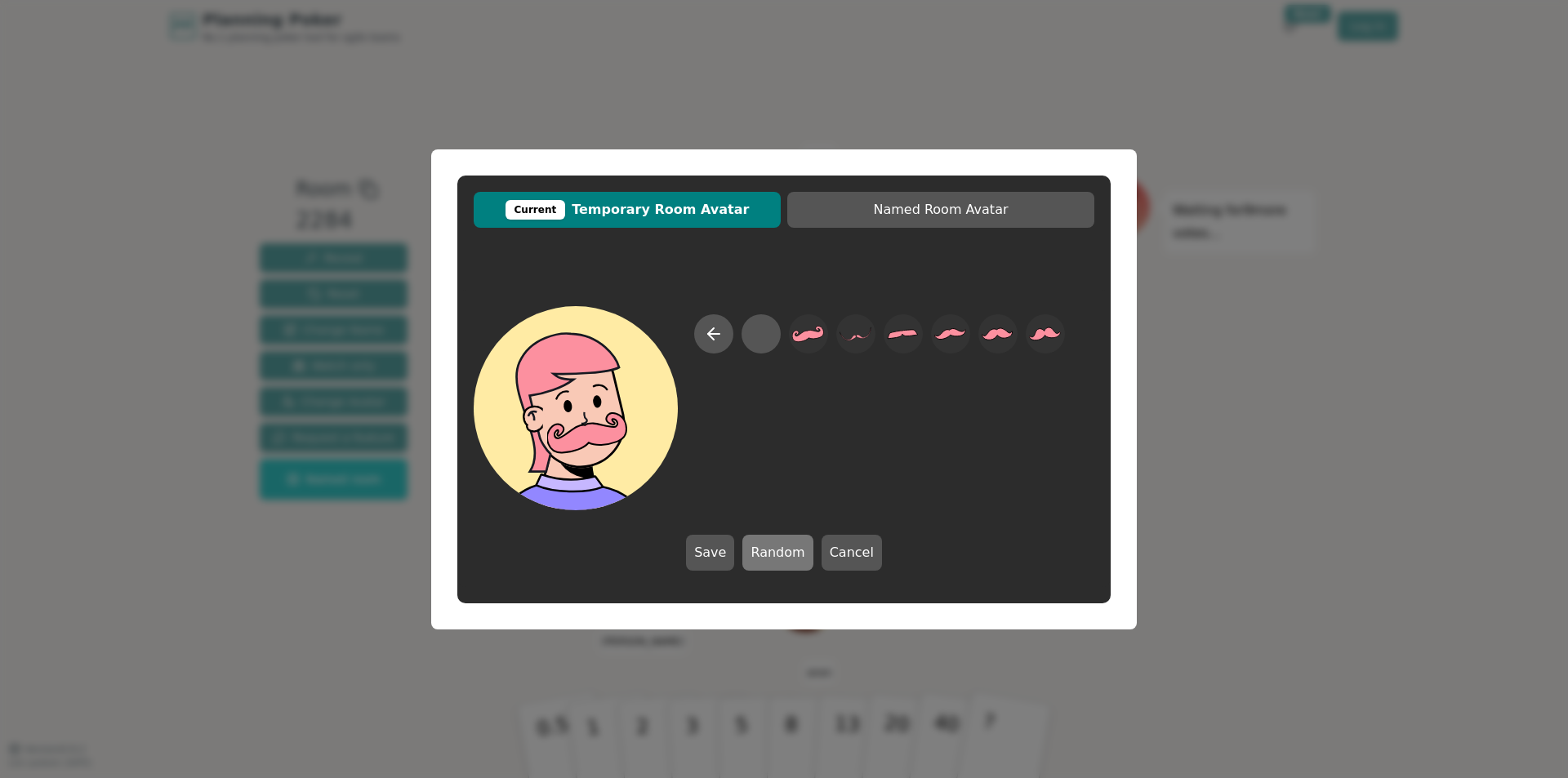
click at [754, 543] on button "Random" at bounding box center [777, 552] width 70 height 36
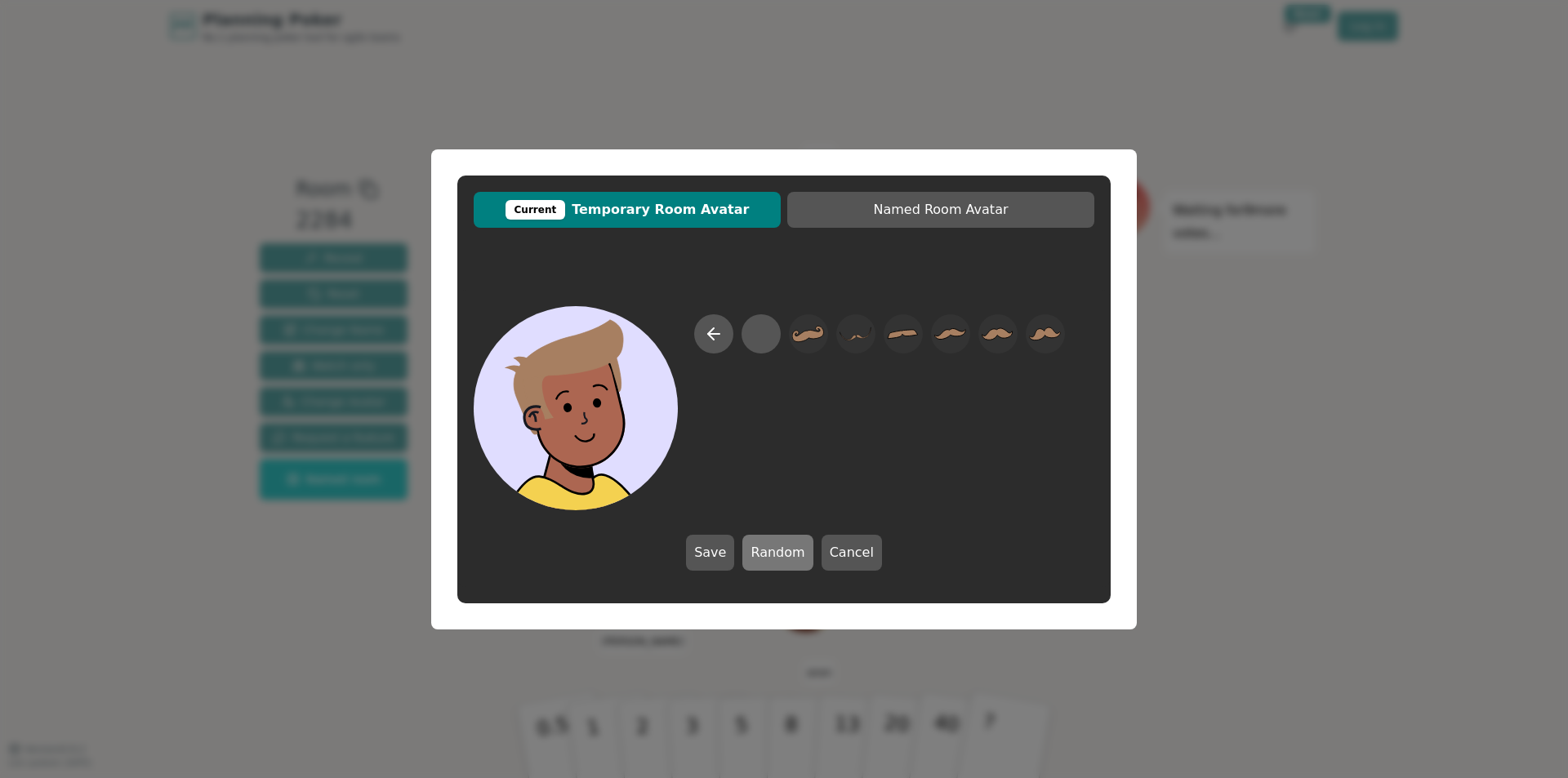
click at [754, 543] on button "Random" at bounding box center [777, 552] width 70 height 36
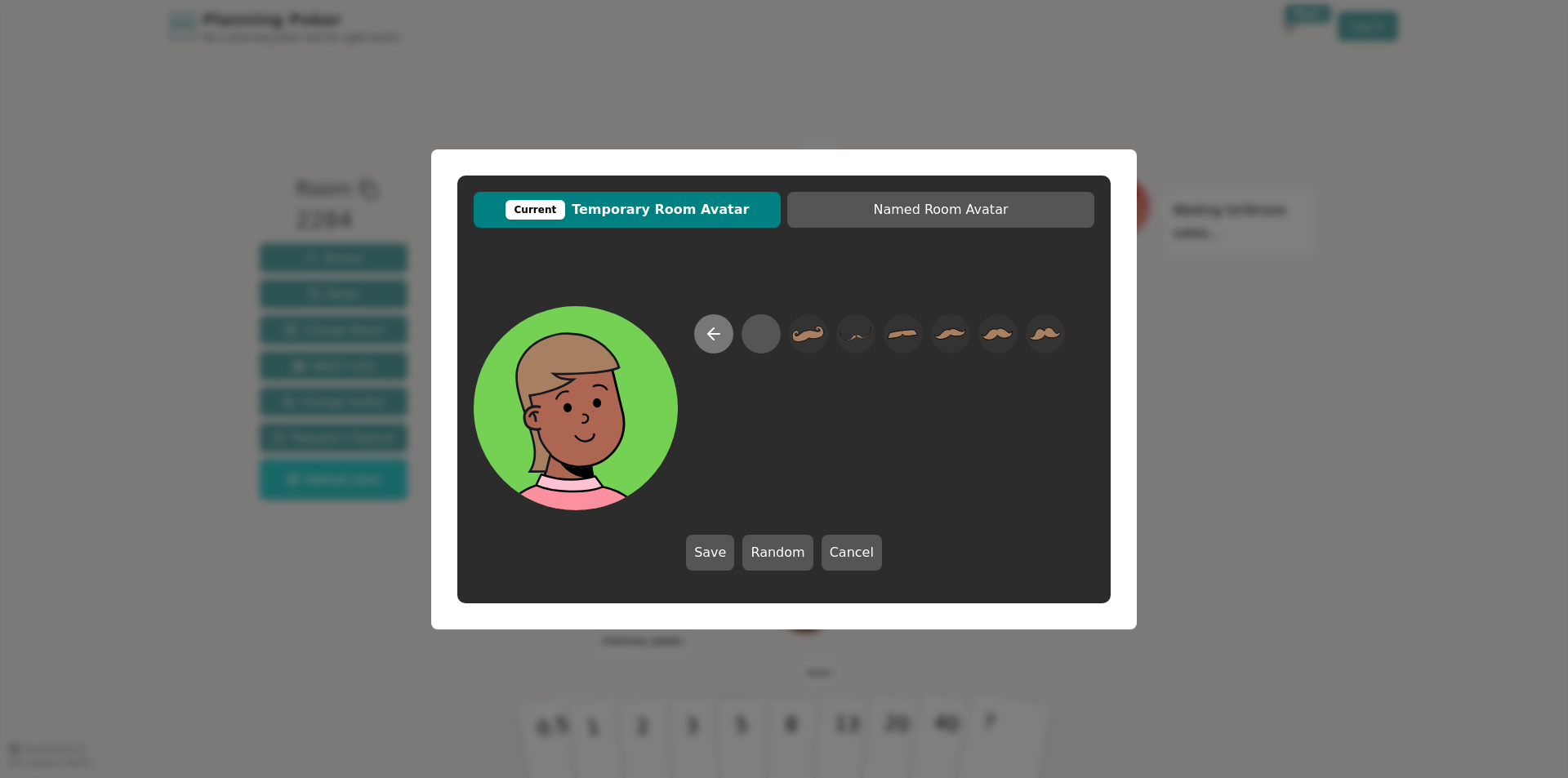
click at [711, 333] on icon at bounding box center [714, 334] width 19 height 19
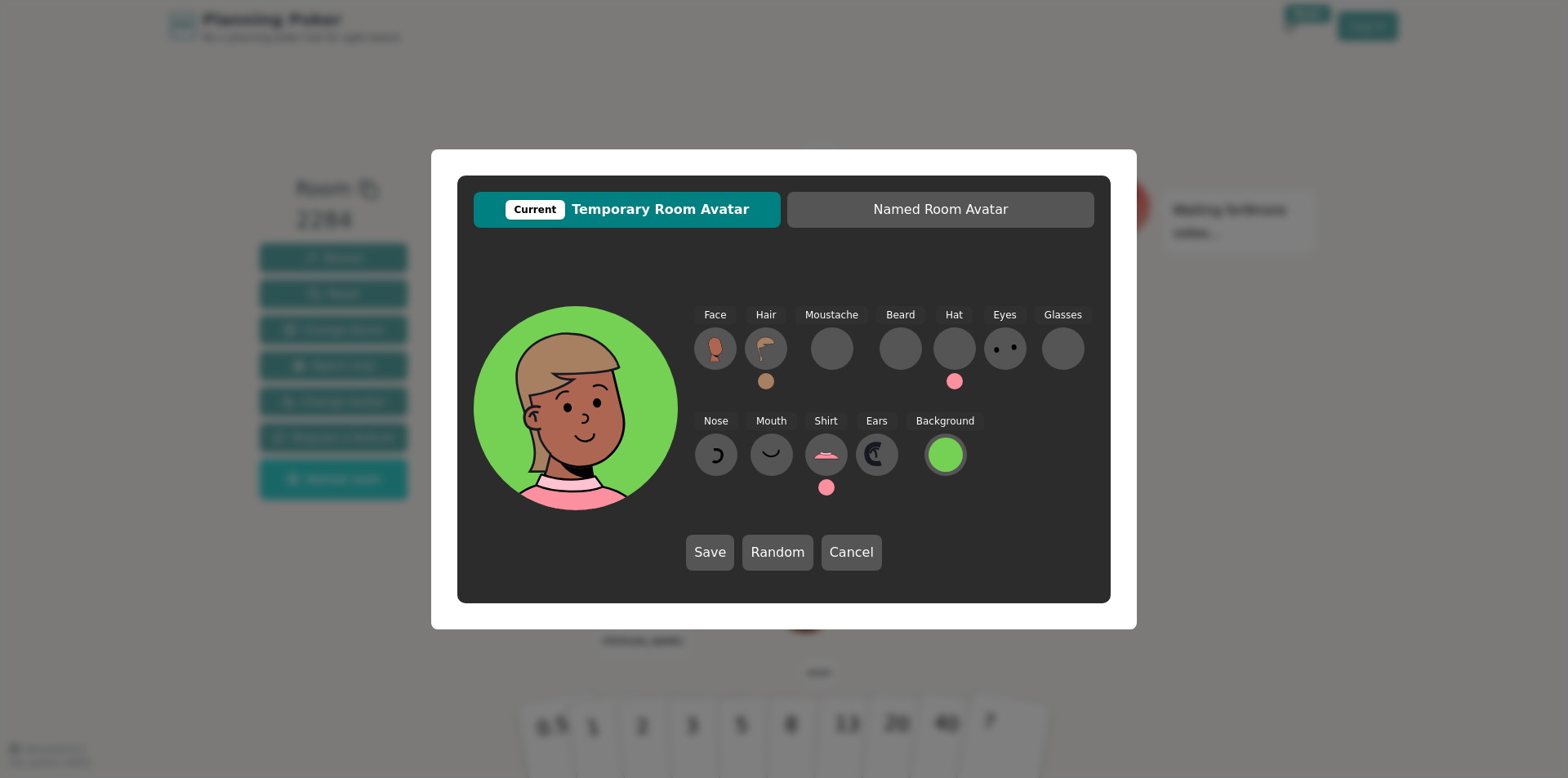
click at [1259, 428] on div "Current Temporary Room Avatar Named Room Avatar Face Hair Moustache Beard Hat E…" at bounding box center [784, 389] width 1568 height 778
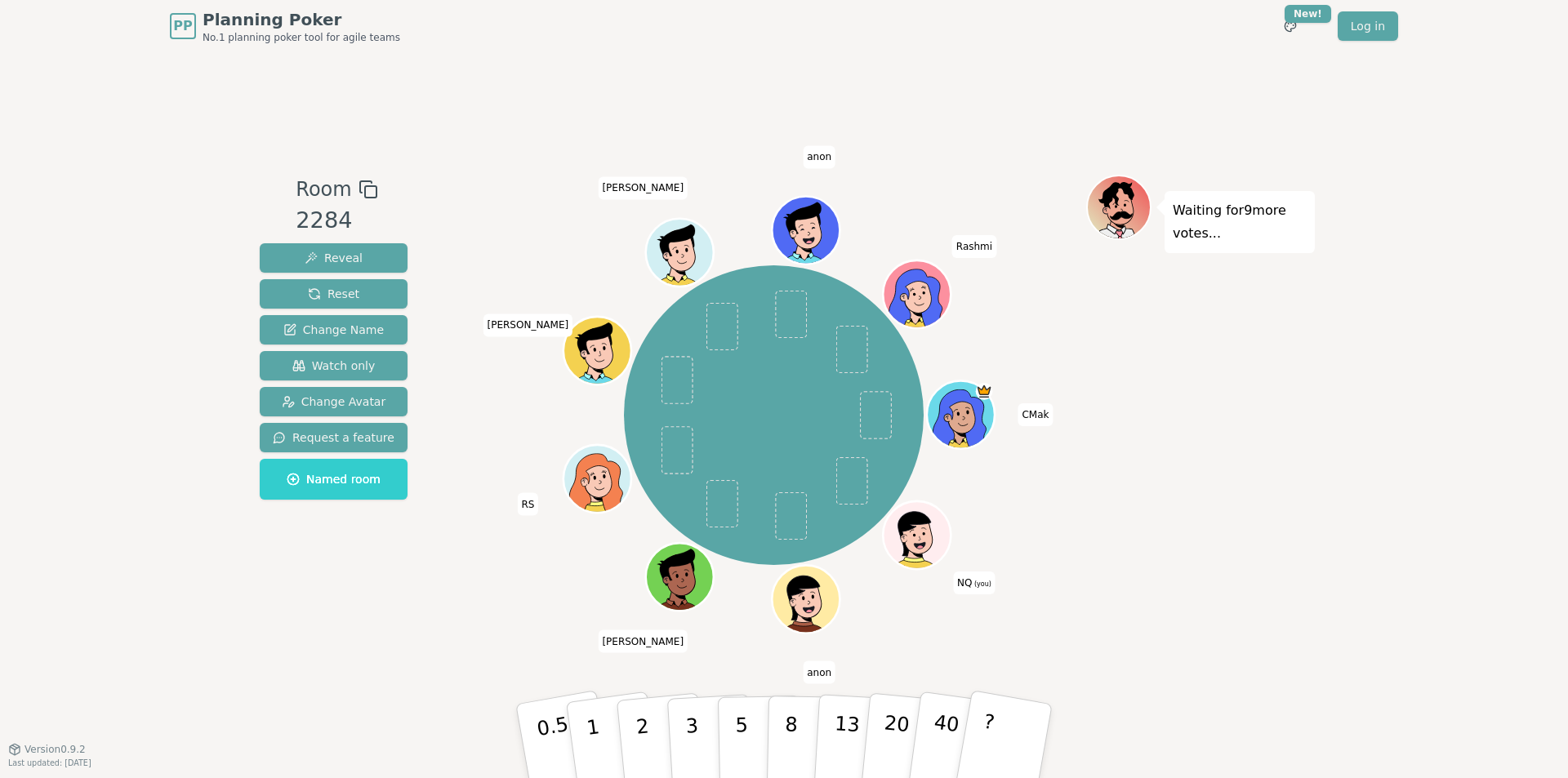
click at [914, 529] on icon at bounding box center [918, 530] width 52 height 7
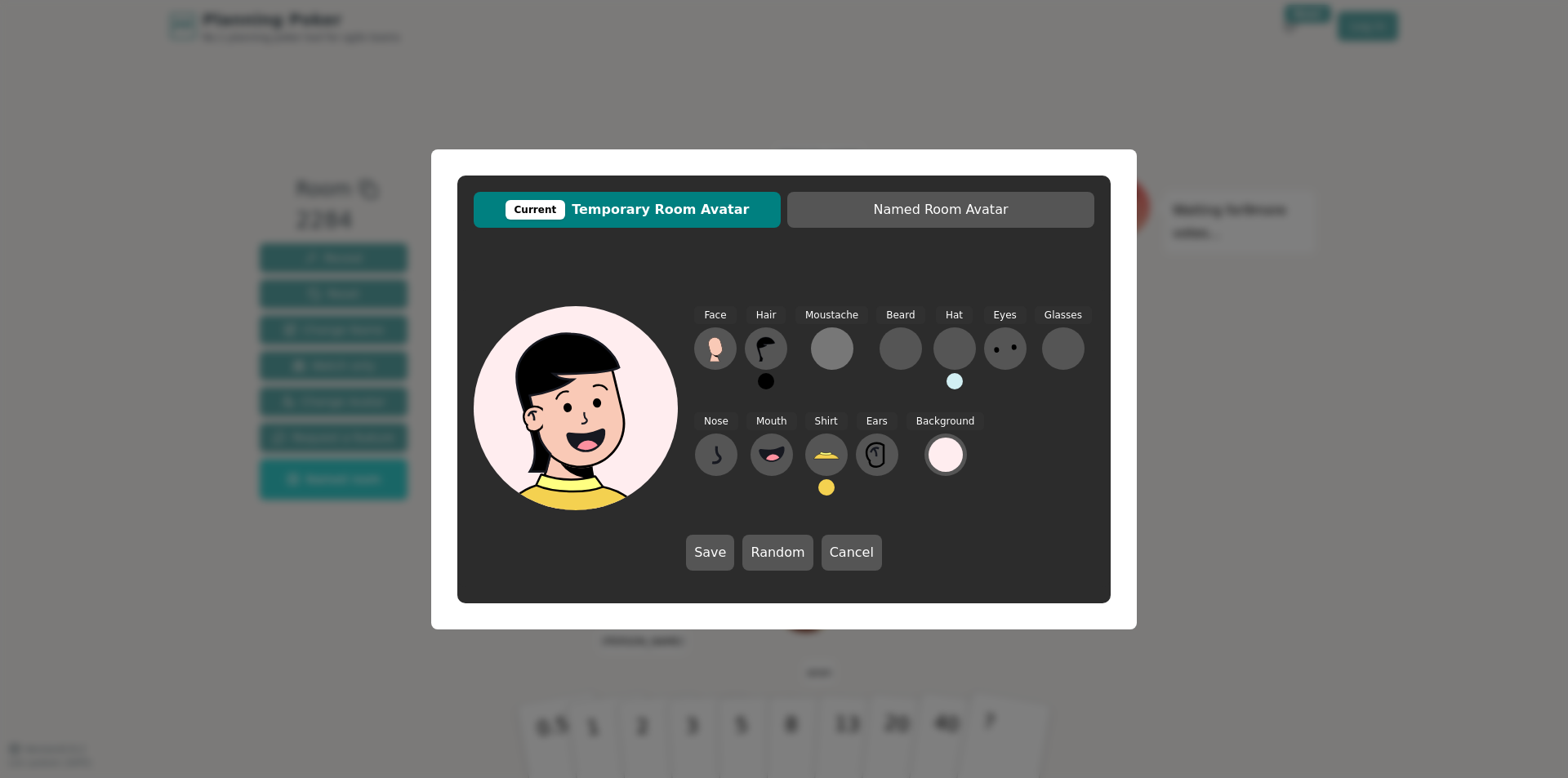
click at [845, 351] on button at bounding box center [832, 349] width 42 height 42
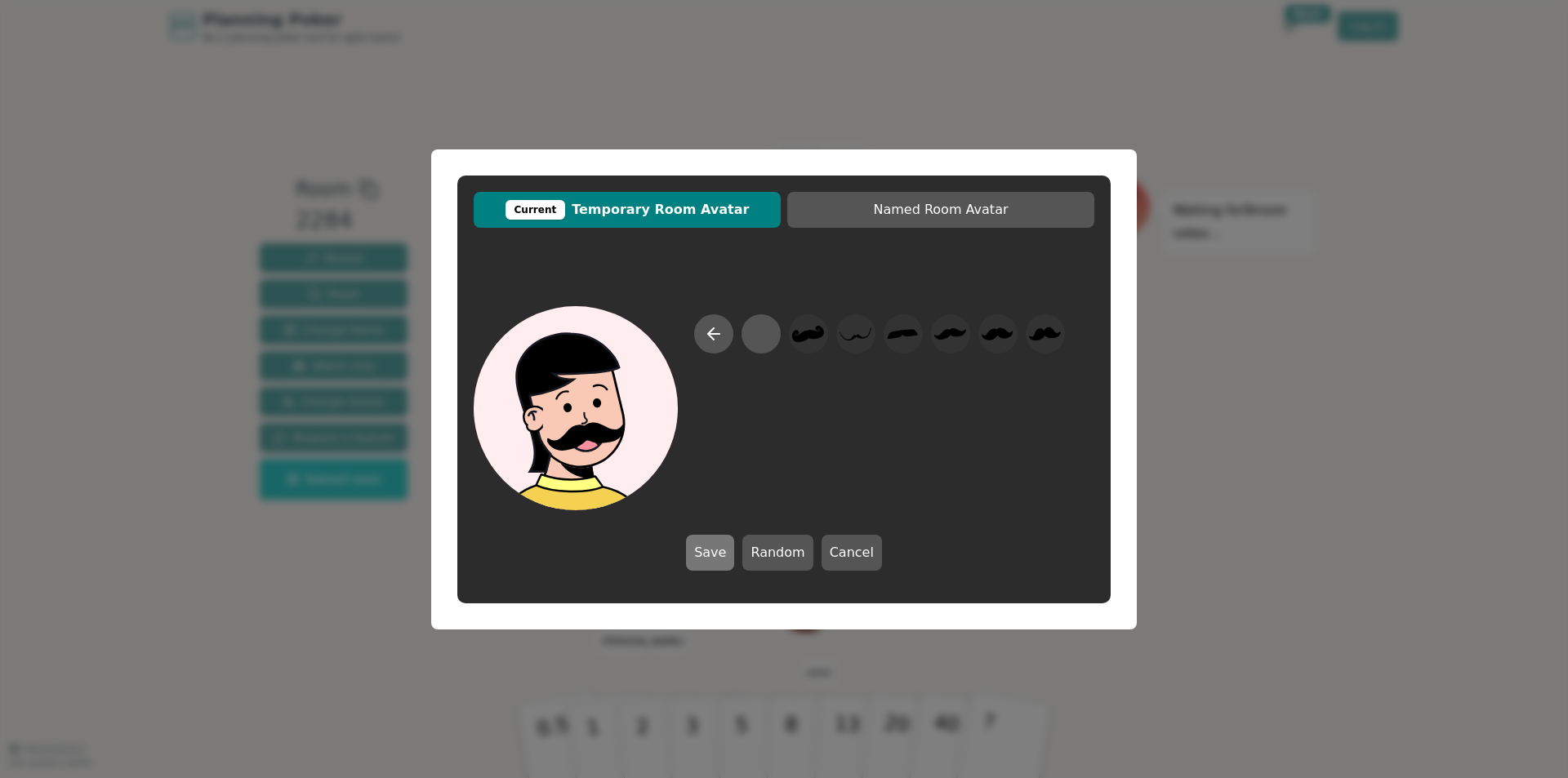
click at [711, 553] on button "Save" at bounding box center [710, 552] width 48 height 36
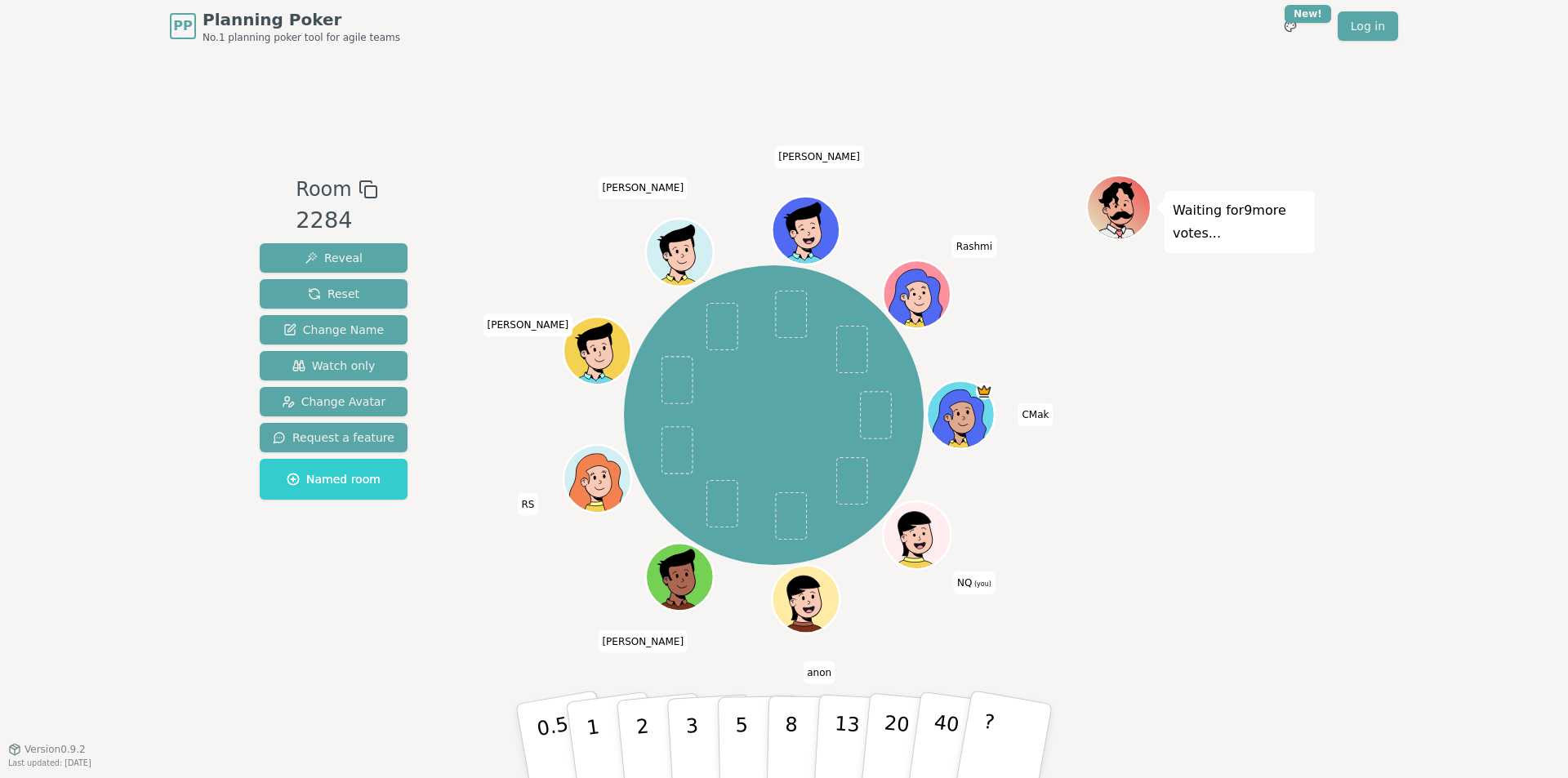
click at [922, 549] on circle at bounding box center [921, 549] width 8 height 8
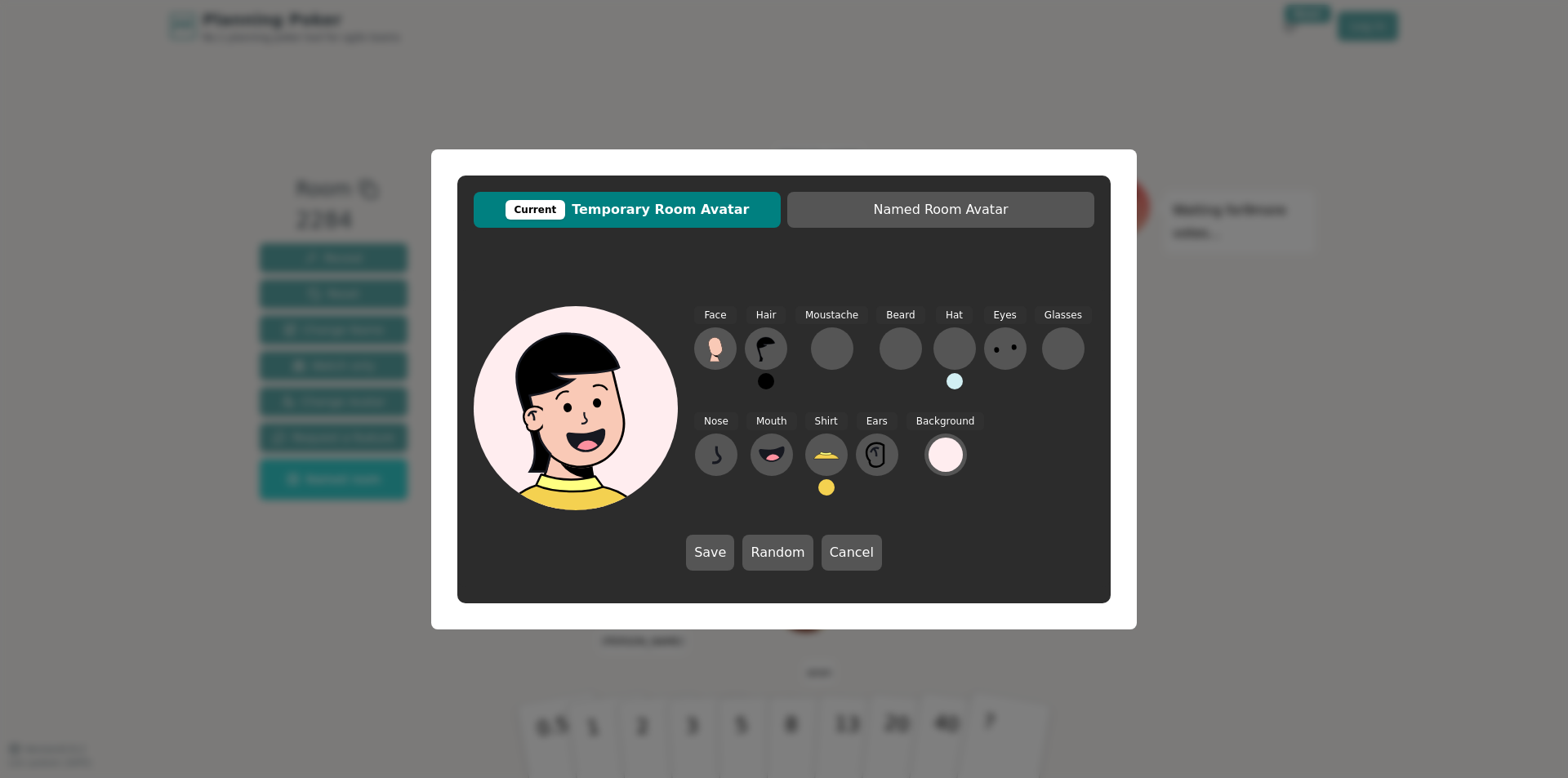
click at [1076, 432] on div "Face Hair Moustache Beard Hat Eyes Glasses Nose Mouth Shirt Ears Background" at bounding box center [894, 408] width 400 height 204
click at [796, 551] on button "Random" at bounding box center [777, 552] width 70 height 36
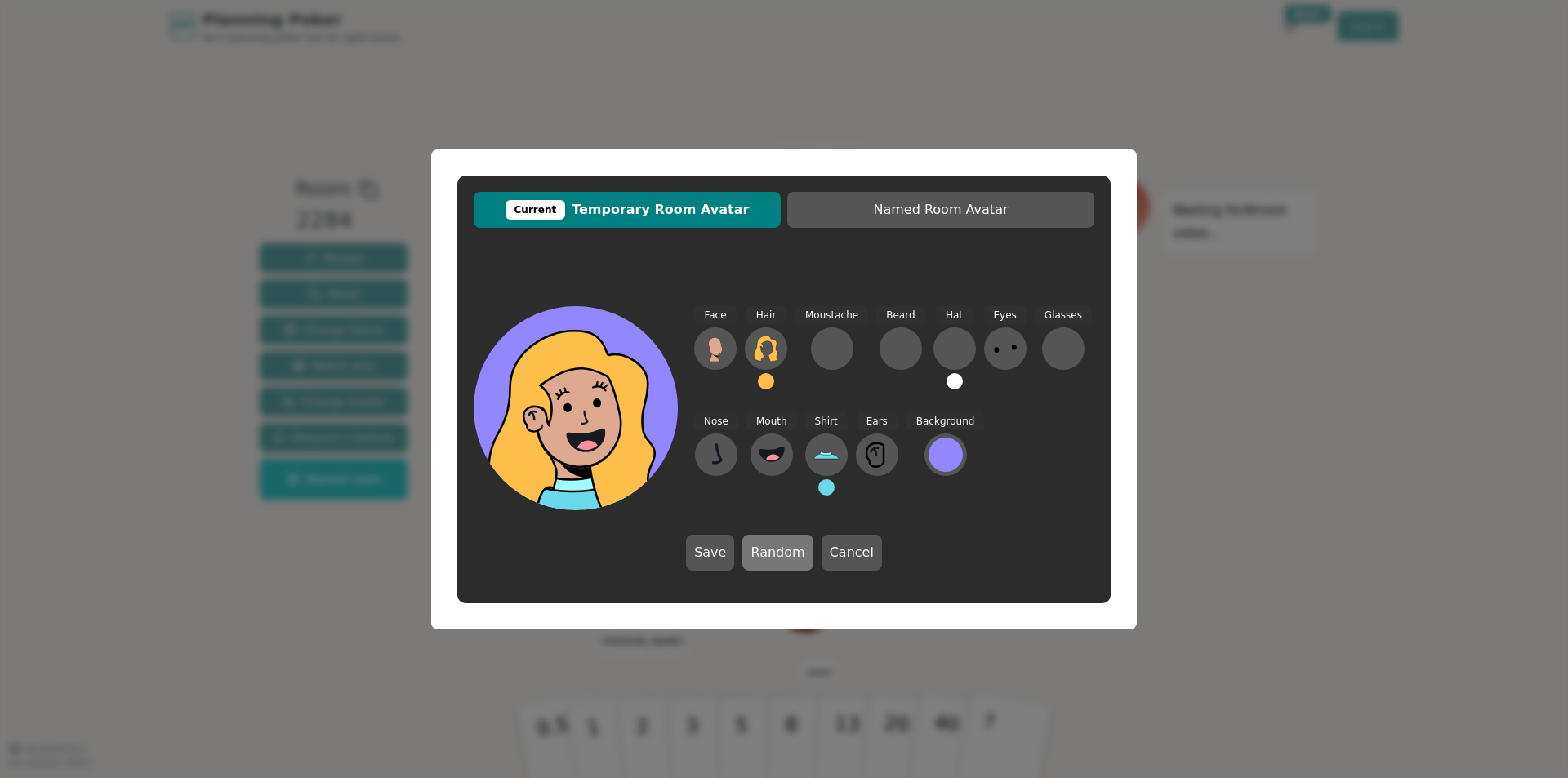
click at [796, 551] on button "Random" at bounding box center [777, 552] width 70 height 36
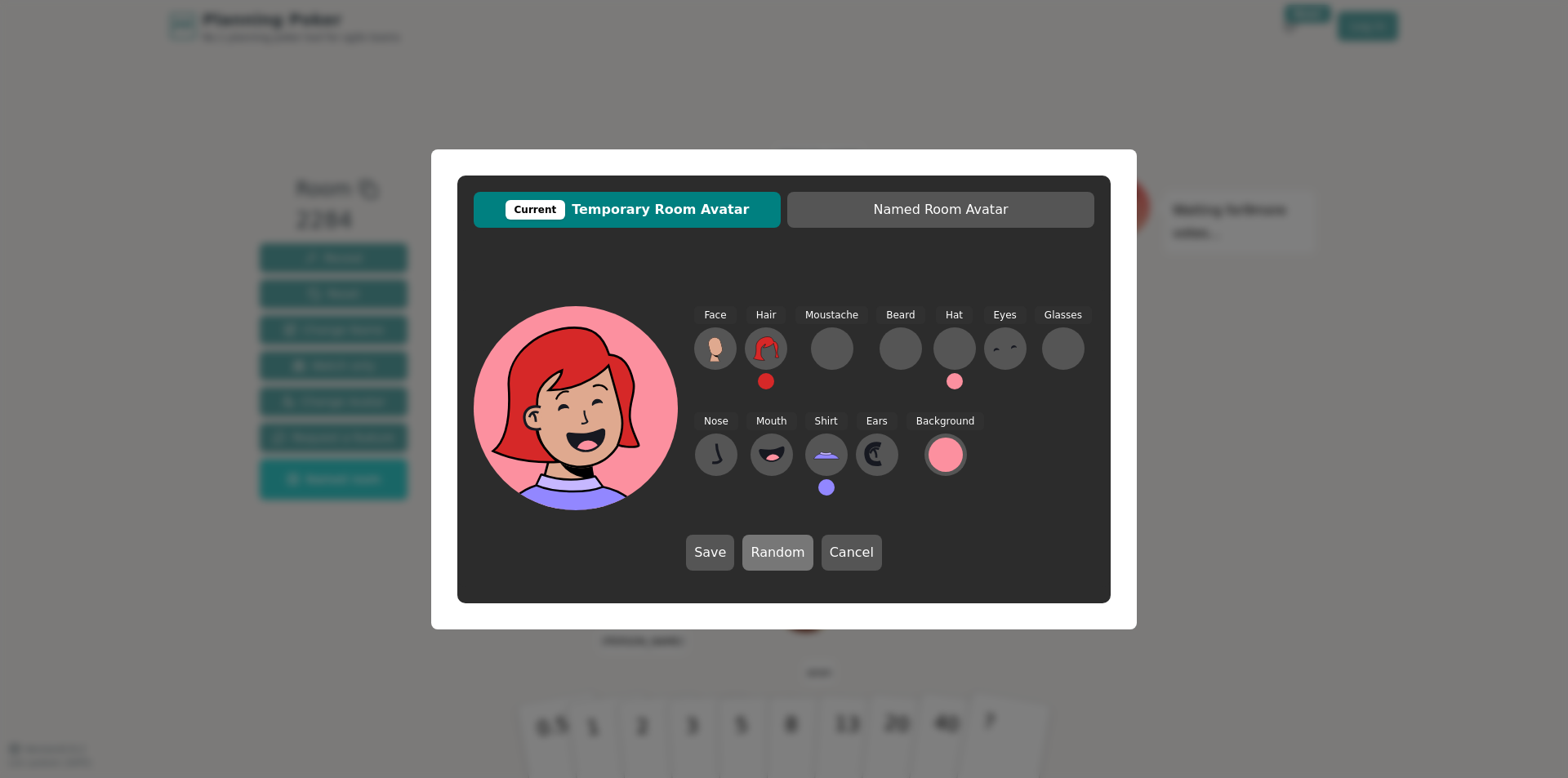
click at [796, 551] on button "Random" at bounding box center [777, 552] width 70 height 36
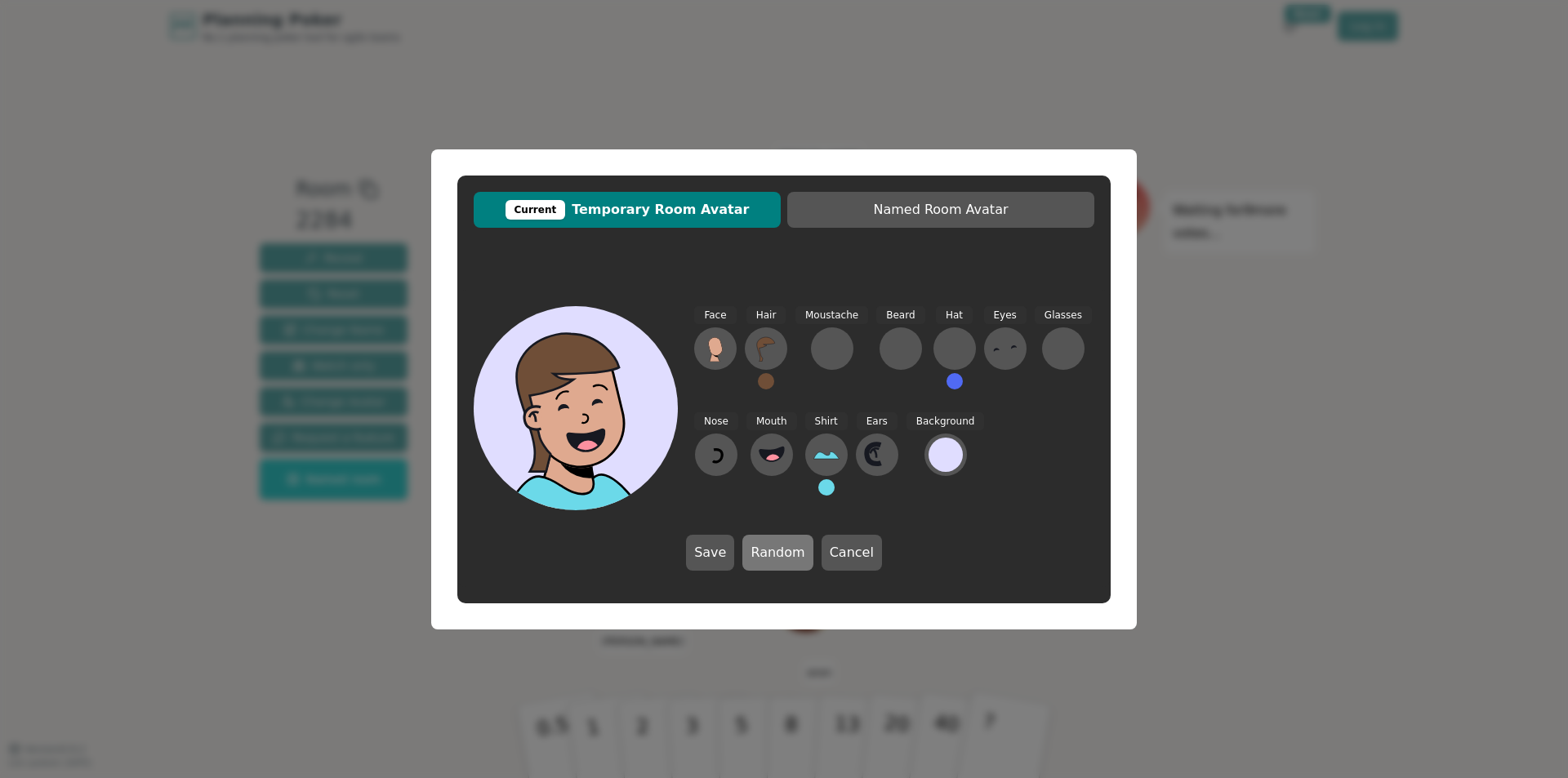
click at [796, 551] on button "Random" at bounding box center [777, 552] width 70 height 36
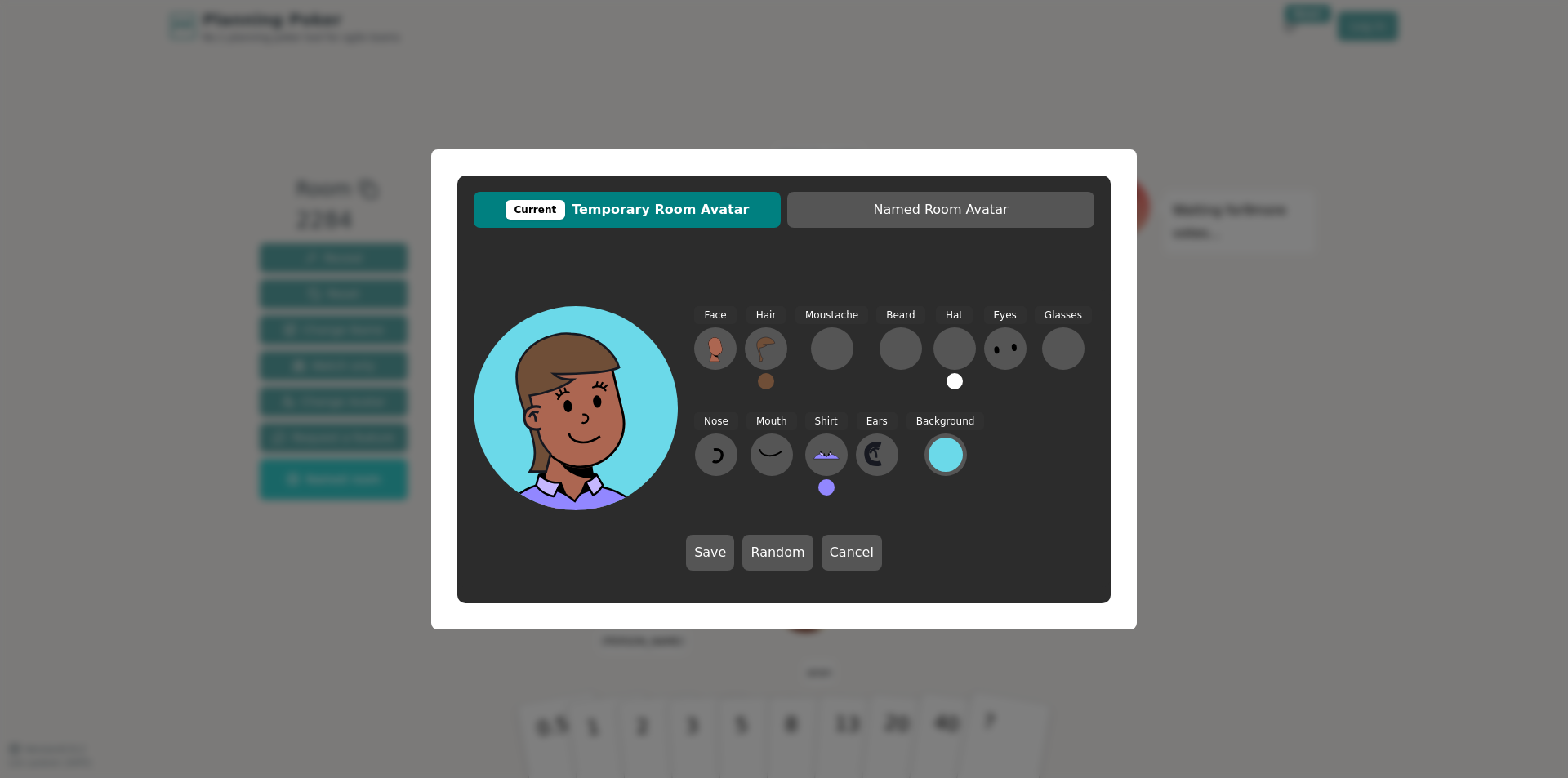
click at [1316, 546] on div "Current Temporary Room Avatar Named Room Avatar Face Hair Moustache Beard Hat E…" at bounding box center [784, 389] width 1568 height 778
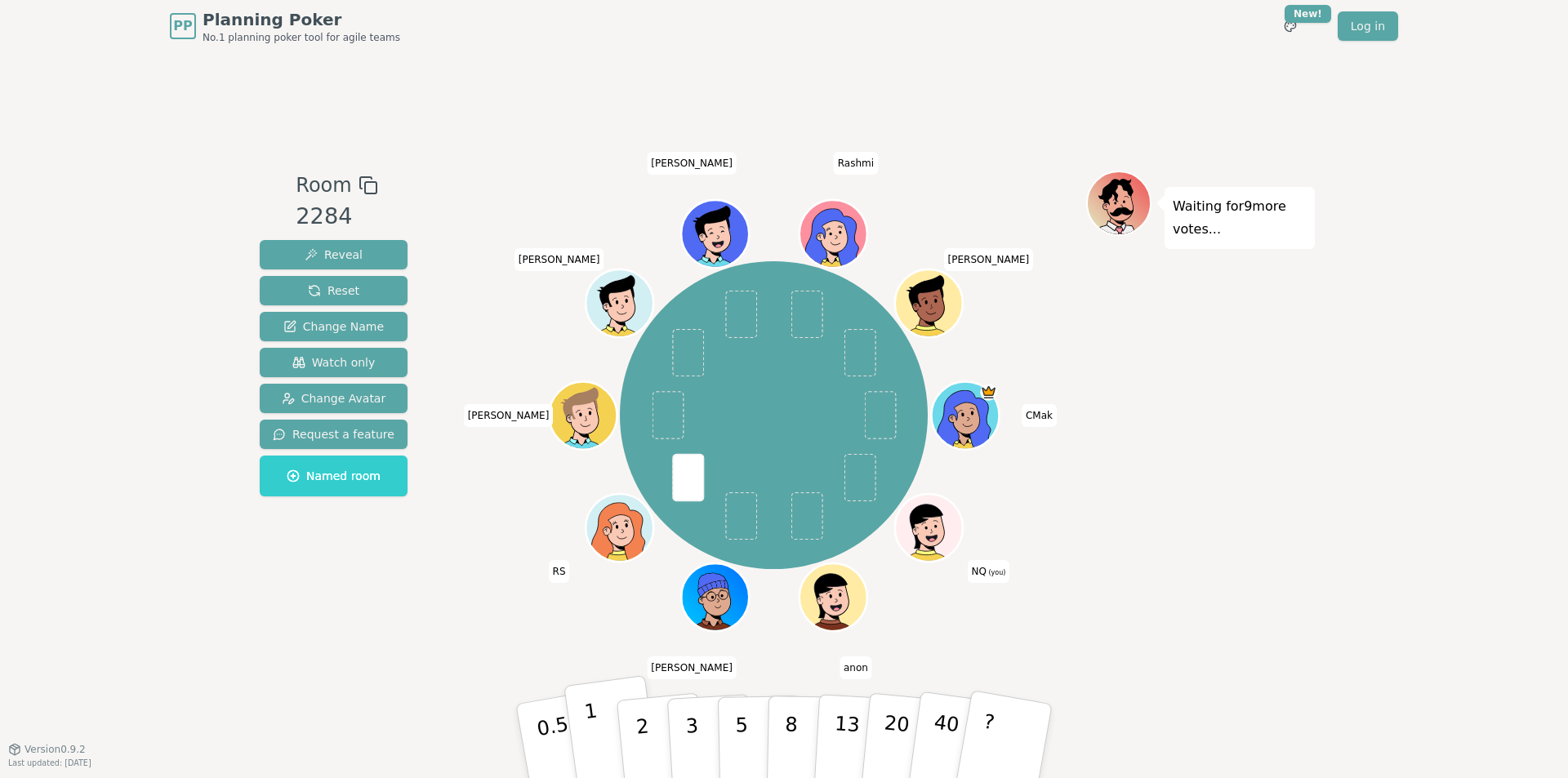
click at [597, 746] on p "1" at bounding box center [596, 743] width 25 height 89
click at [746, 749] on button "5" at bounding box center [760, 742] width 84 height 124
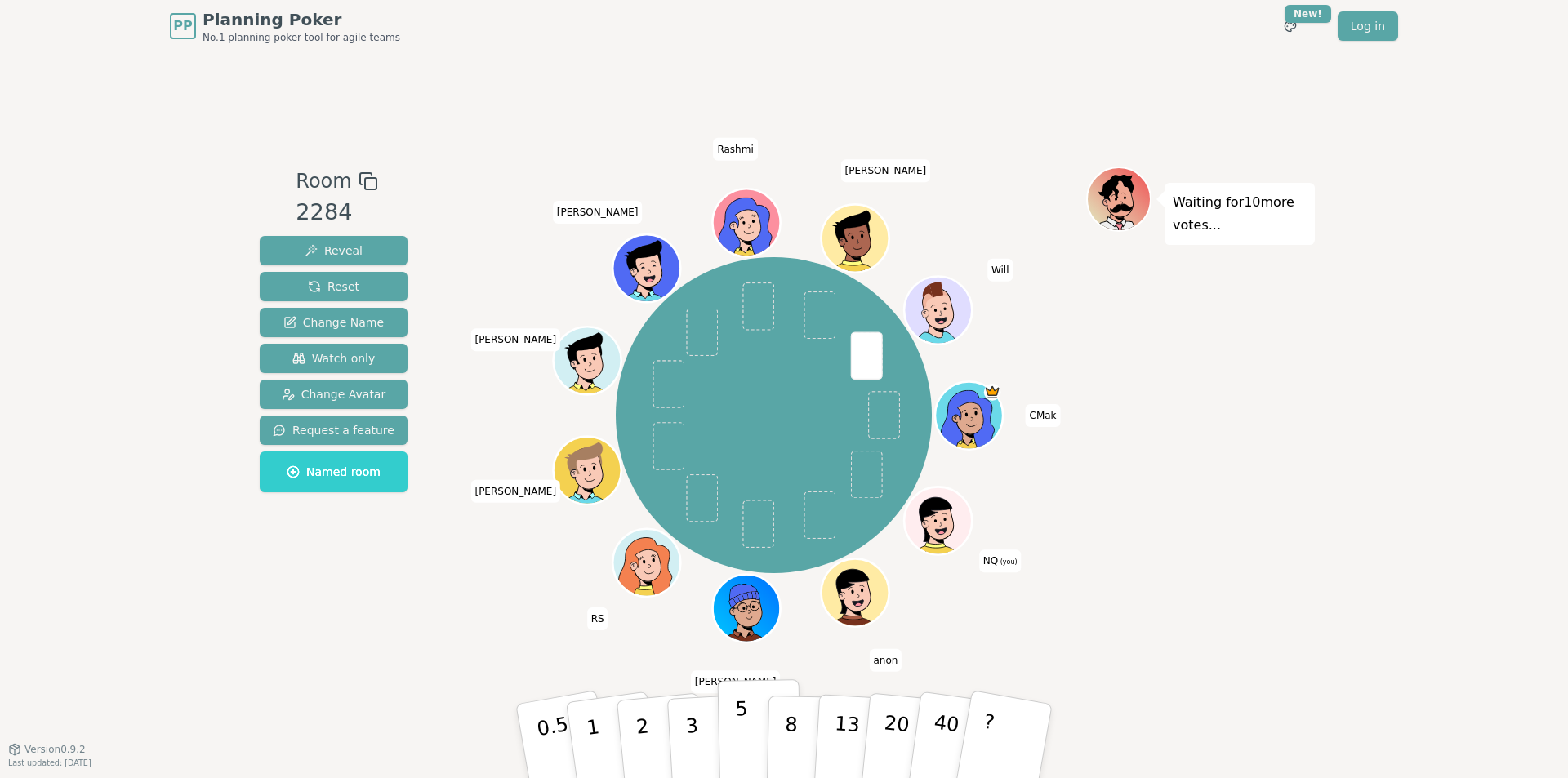
click at [726, 721] on button "5" at bounding box center [760, 742] width 84 height 124
click at [688, 731] on p "3" at bounding box center [693, 743] width 18 height 89
click at [605, 726] on button "1" at bounding box center [613, 741] width 97 height 132
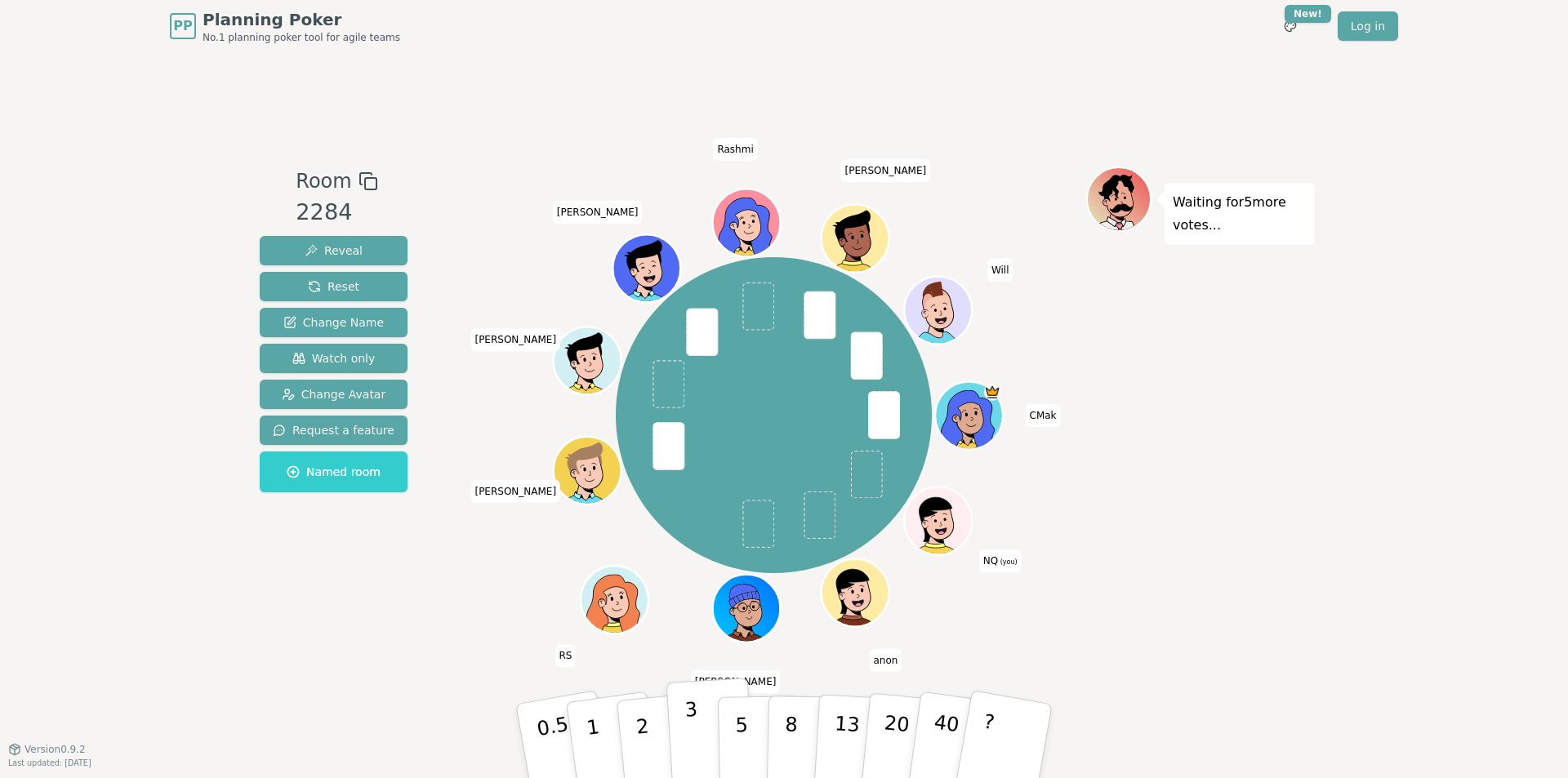
click at [708, 735] on button "3" at bounding box center [711, 742] width 89 height 127
